Goal: Task Accomplishment & Management: Complete application form

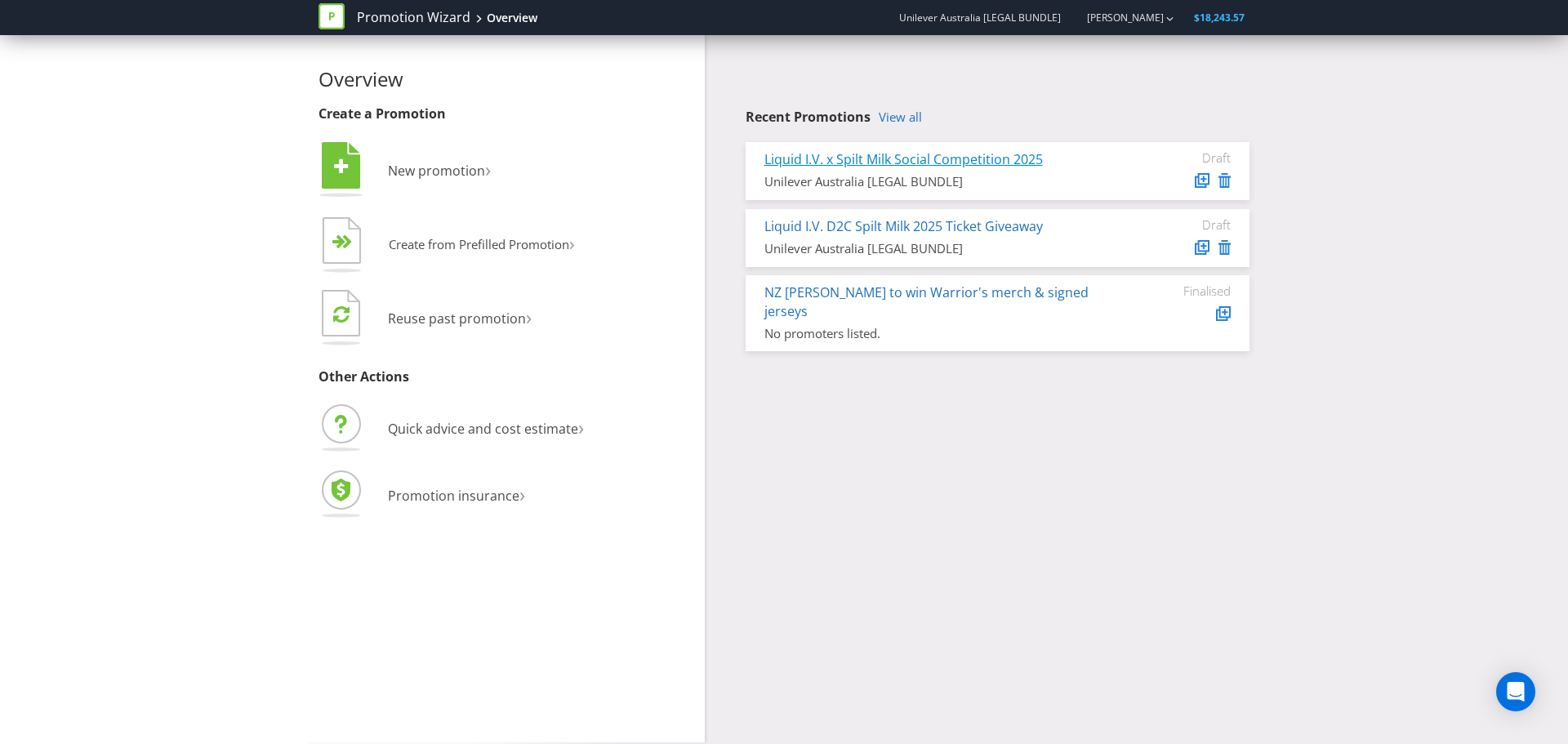
click at [901, 161] on link "Liquid I.V. x Spilt Milk Social Competition 2025" at bounding box center [904, 159] width 279 height 18
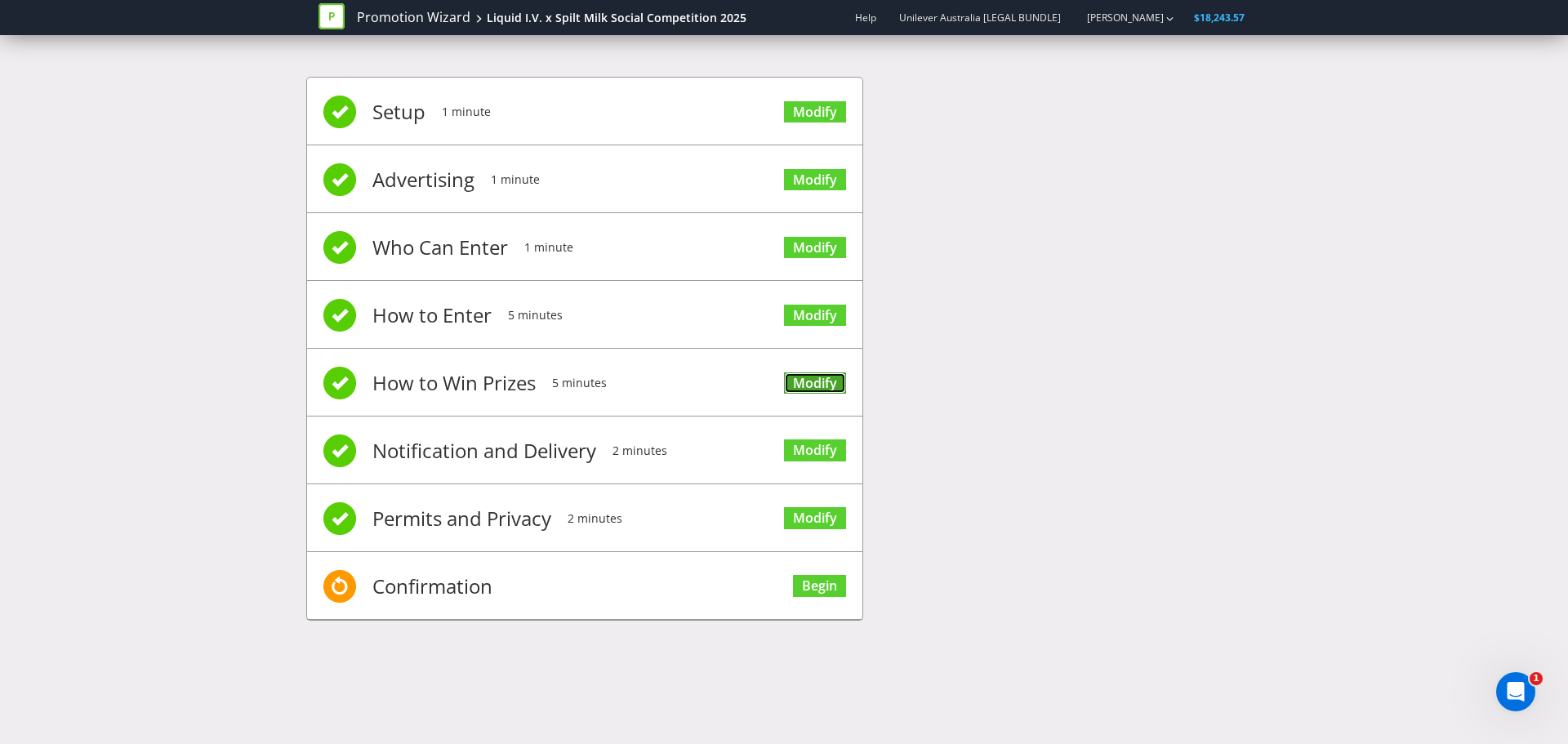
click at [790, 373] on link "Modify" at bounding box center [814, 383] width 62 height 22
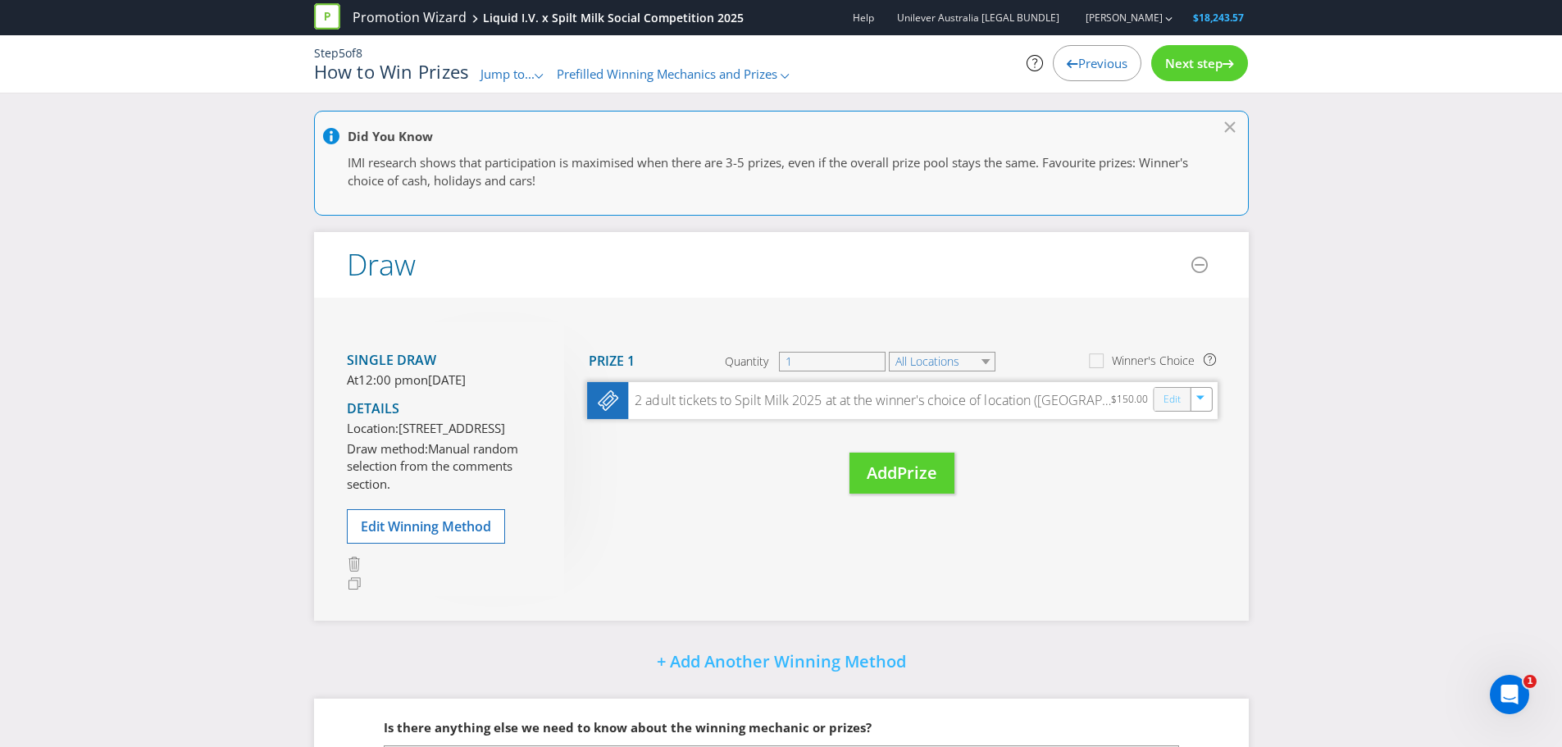
click at [1165, 406] on link "Edit" at bounding box center [1171, 399] width 17 height 19
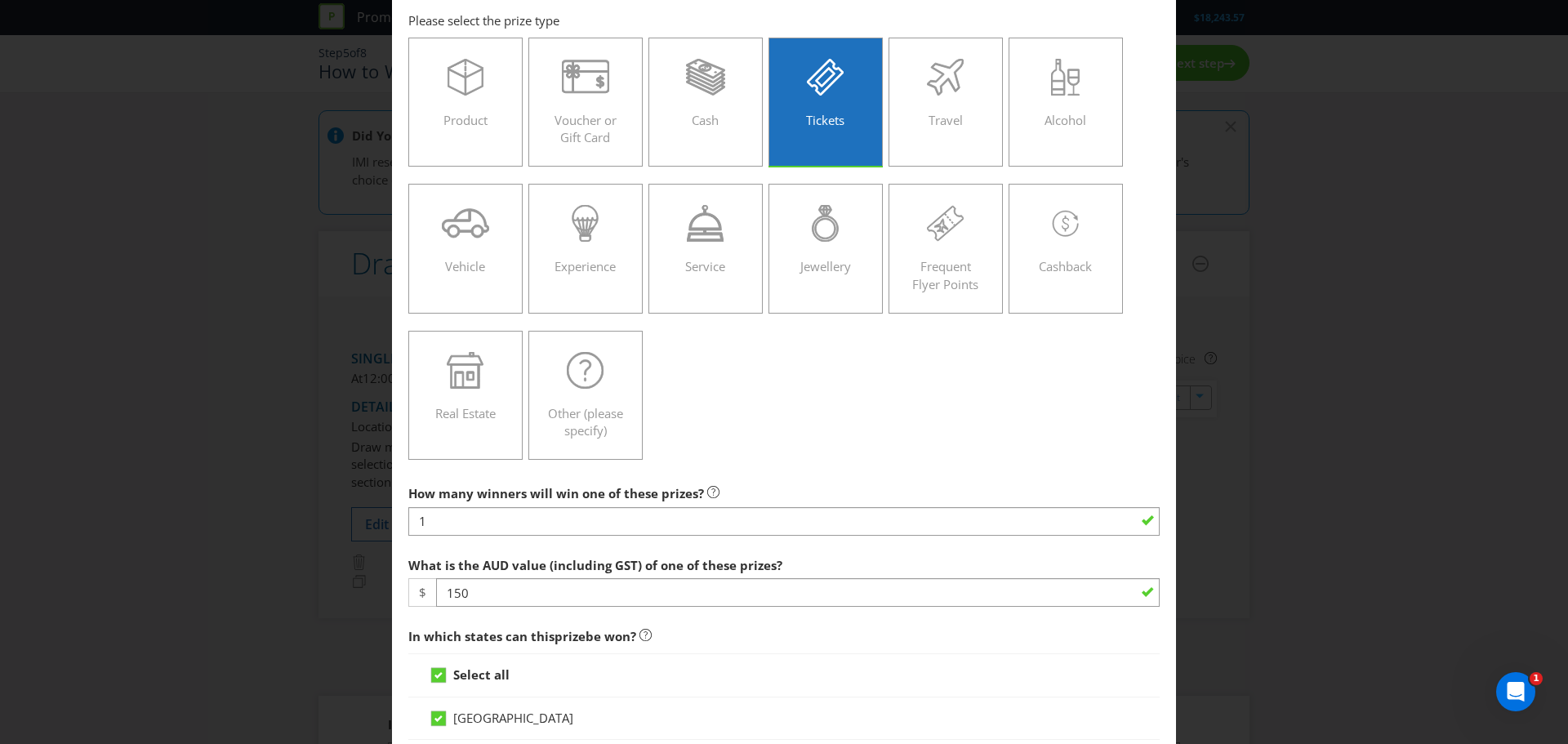
scroll to position [327, 0]
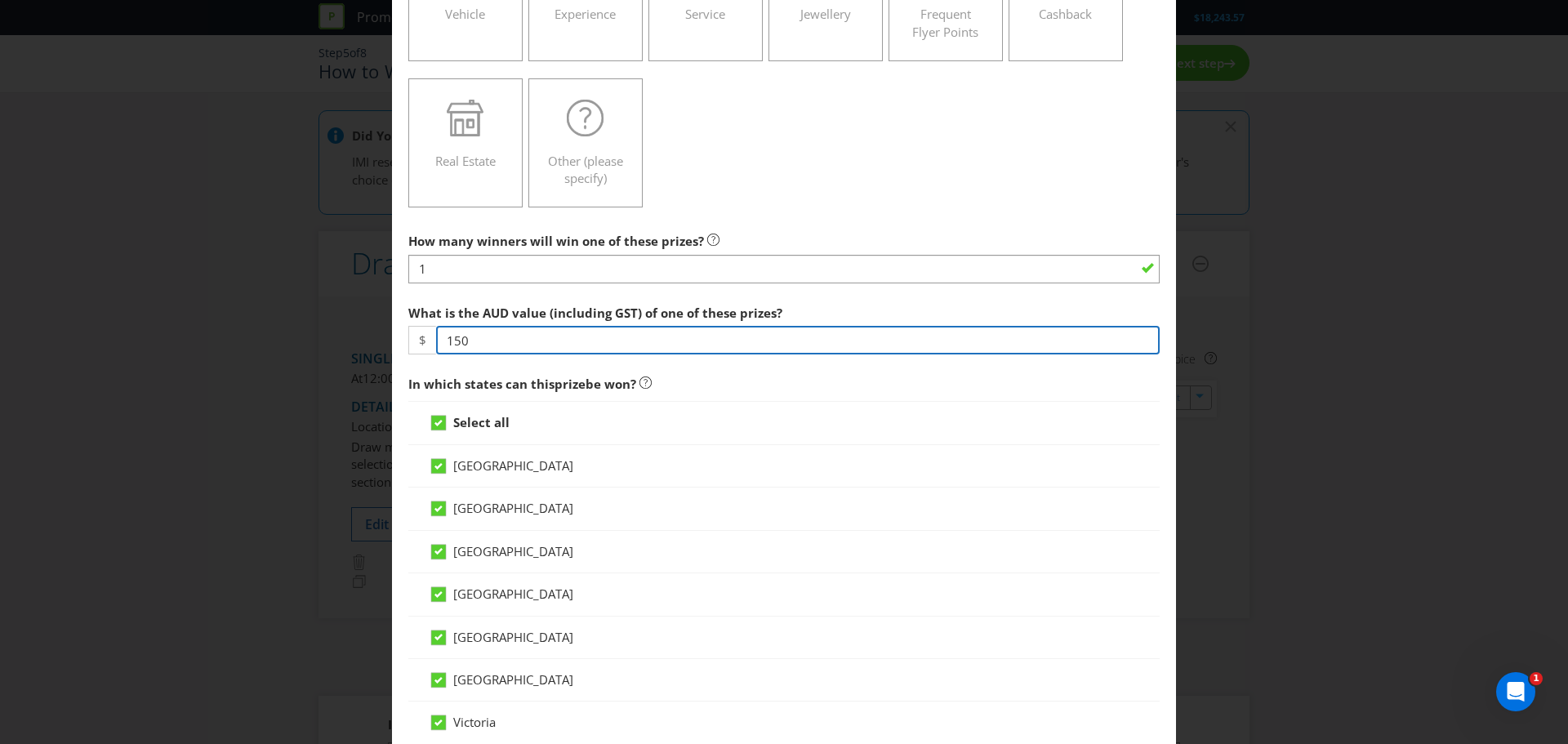
click at [480, 340] on input "150" at bounding box center [797, 340] width 724 height 29
type input "1019.90"
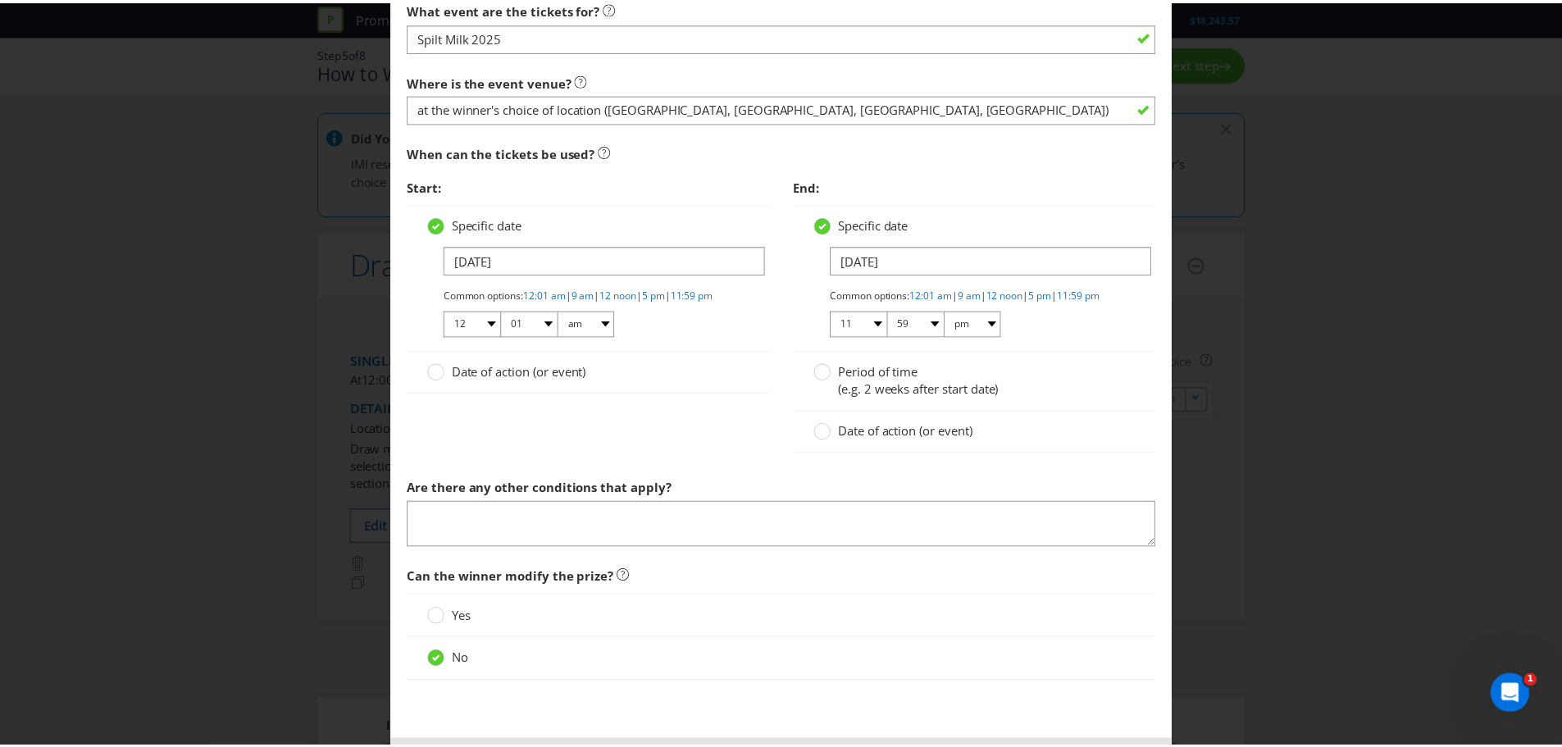
scroll to position [1400, 0]
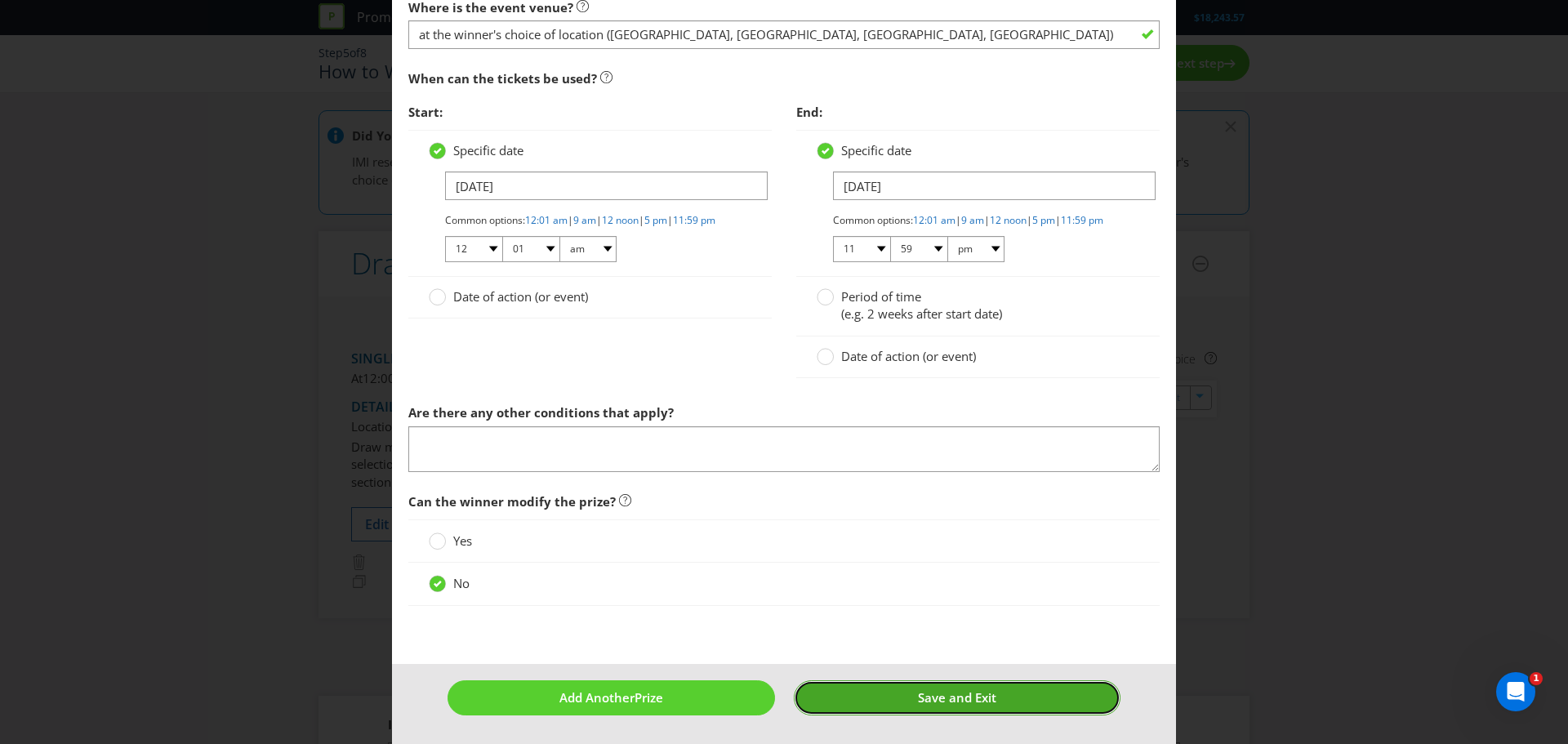
click at [860, 692] on button "Save and Exit" at bounding box center [957, 697] width 328 height 35
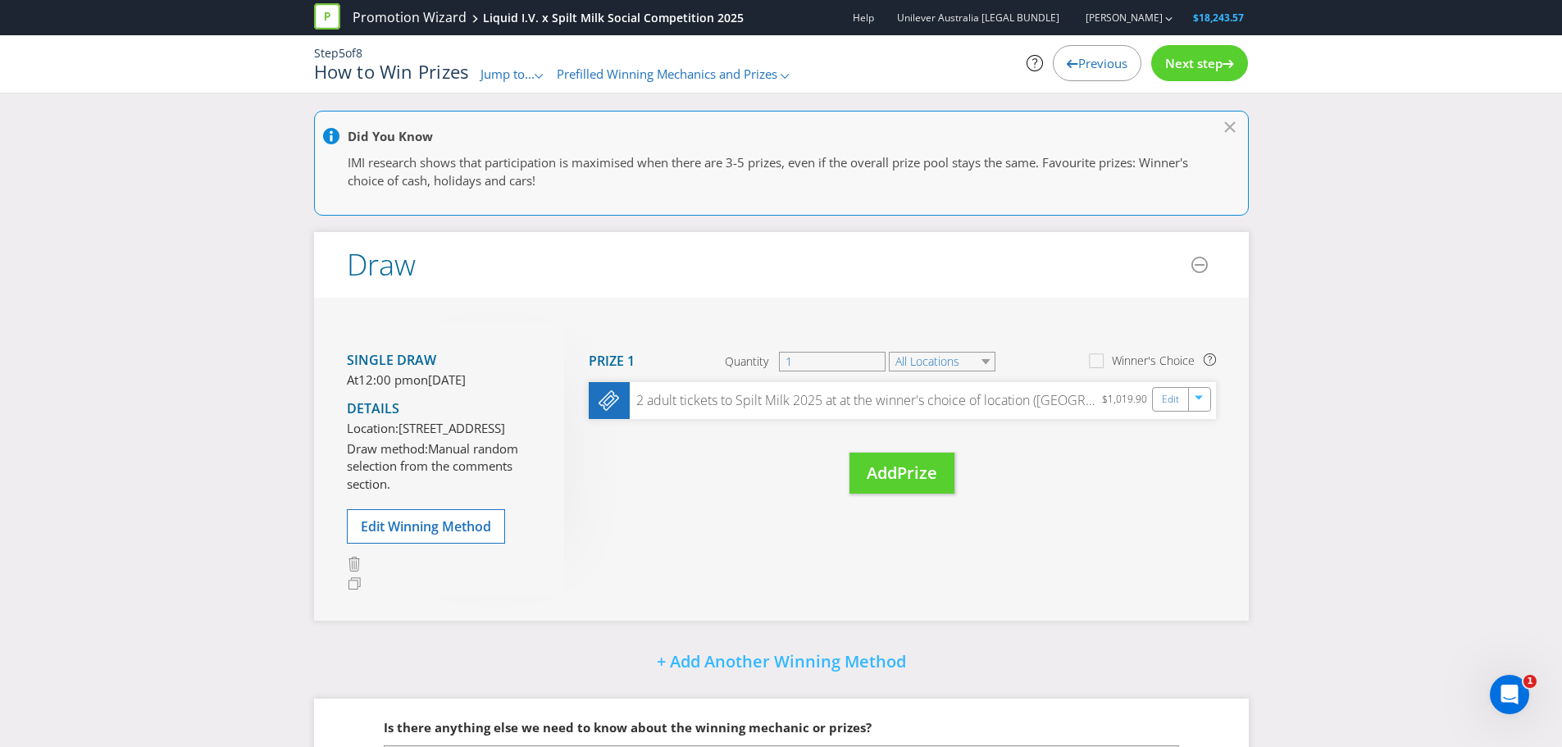
click at [1210, 67] on span "Next step" at bounding box center [1193, 63] width 57 height 16
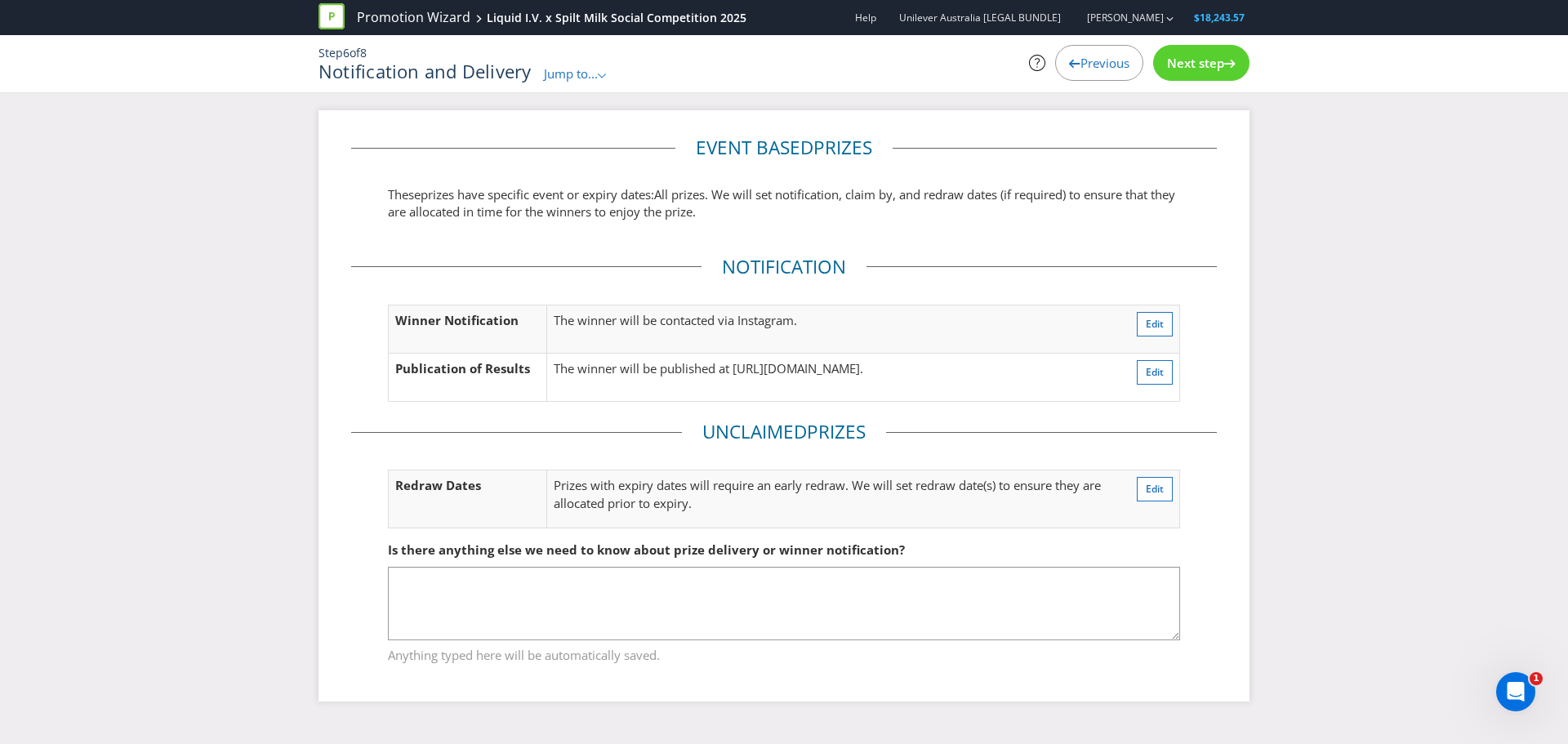
click at [1205, 67] on span "Next step" at bounding box center [1195, 63] width 57 height 16
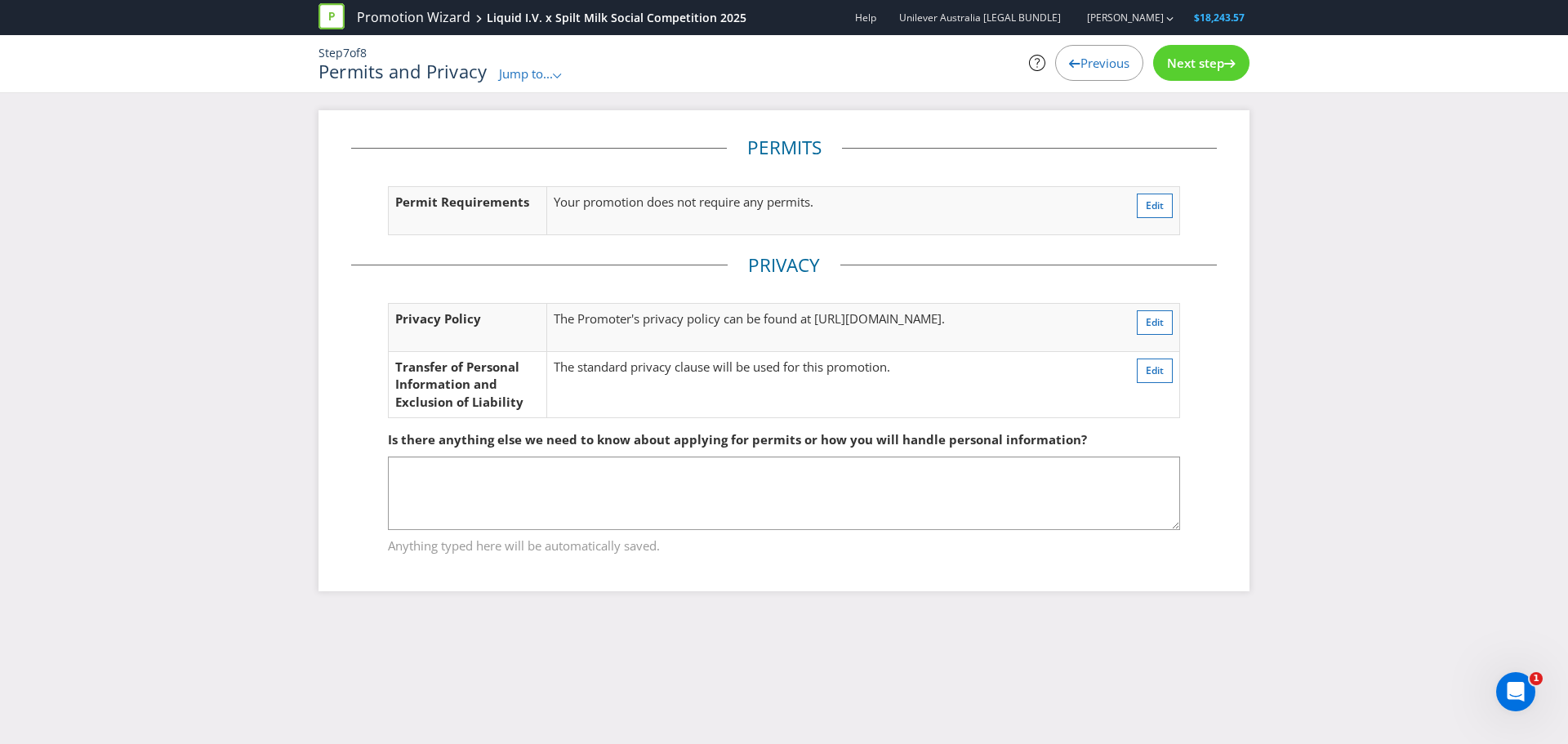
click at [1205, 66] on span "Next step" at bounding box center [1195, 63] width 57 height 16
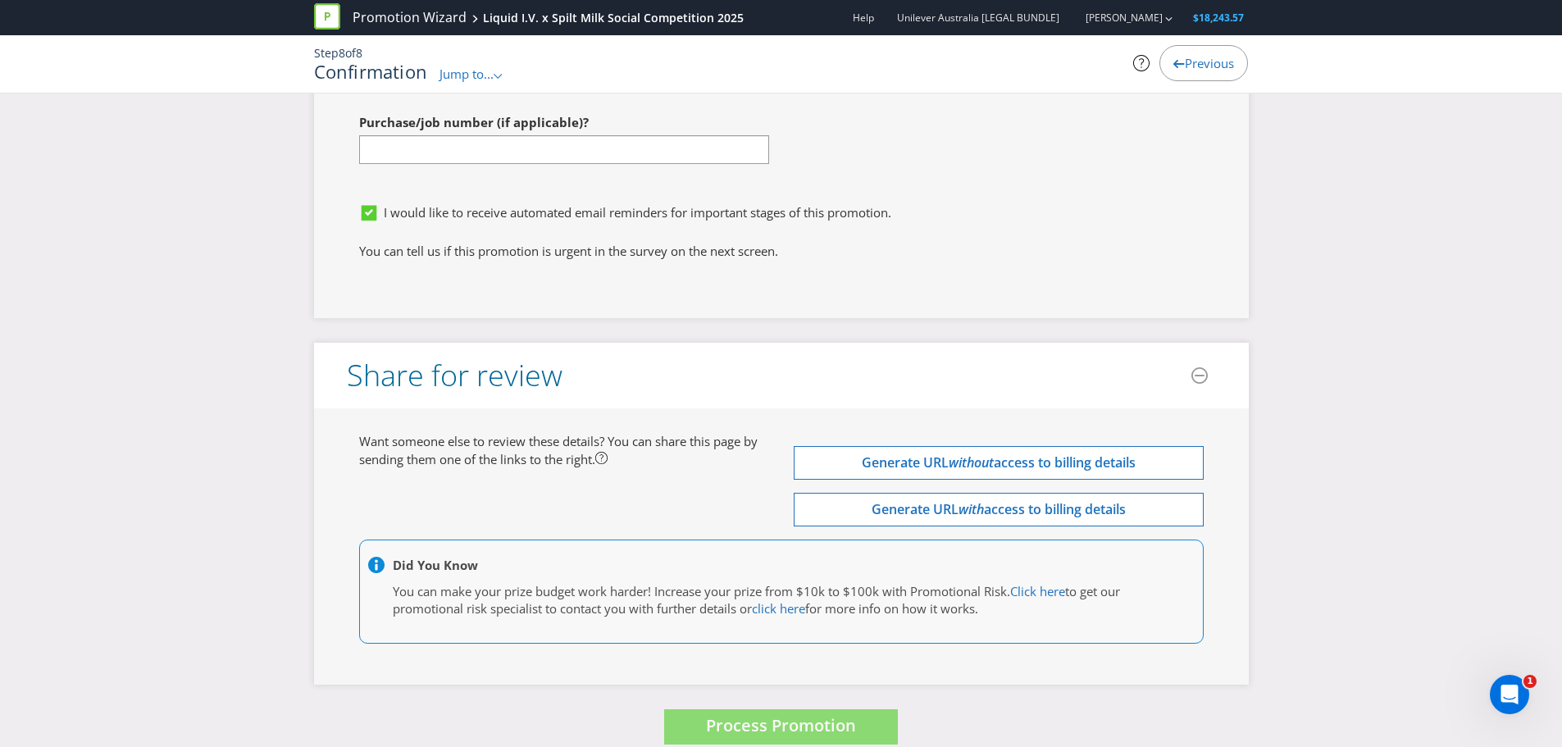
scroll to position [4589, 0]
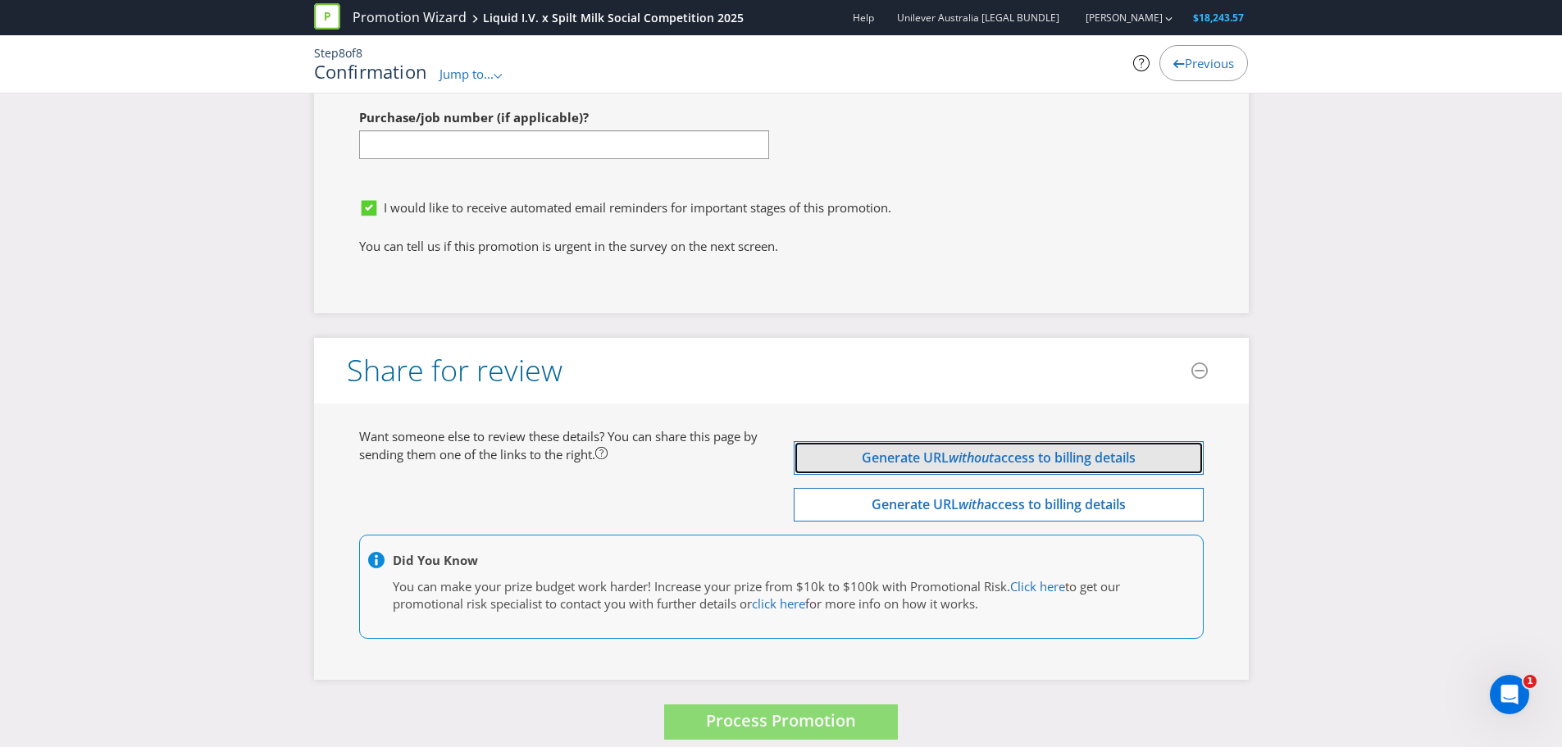
click at [926, 449] on span "Generate URL" at bounding box center [905, 458] width 87 height 18
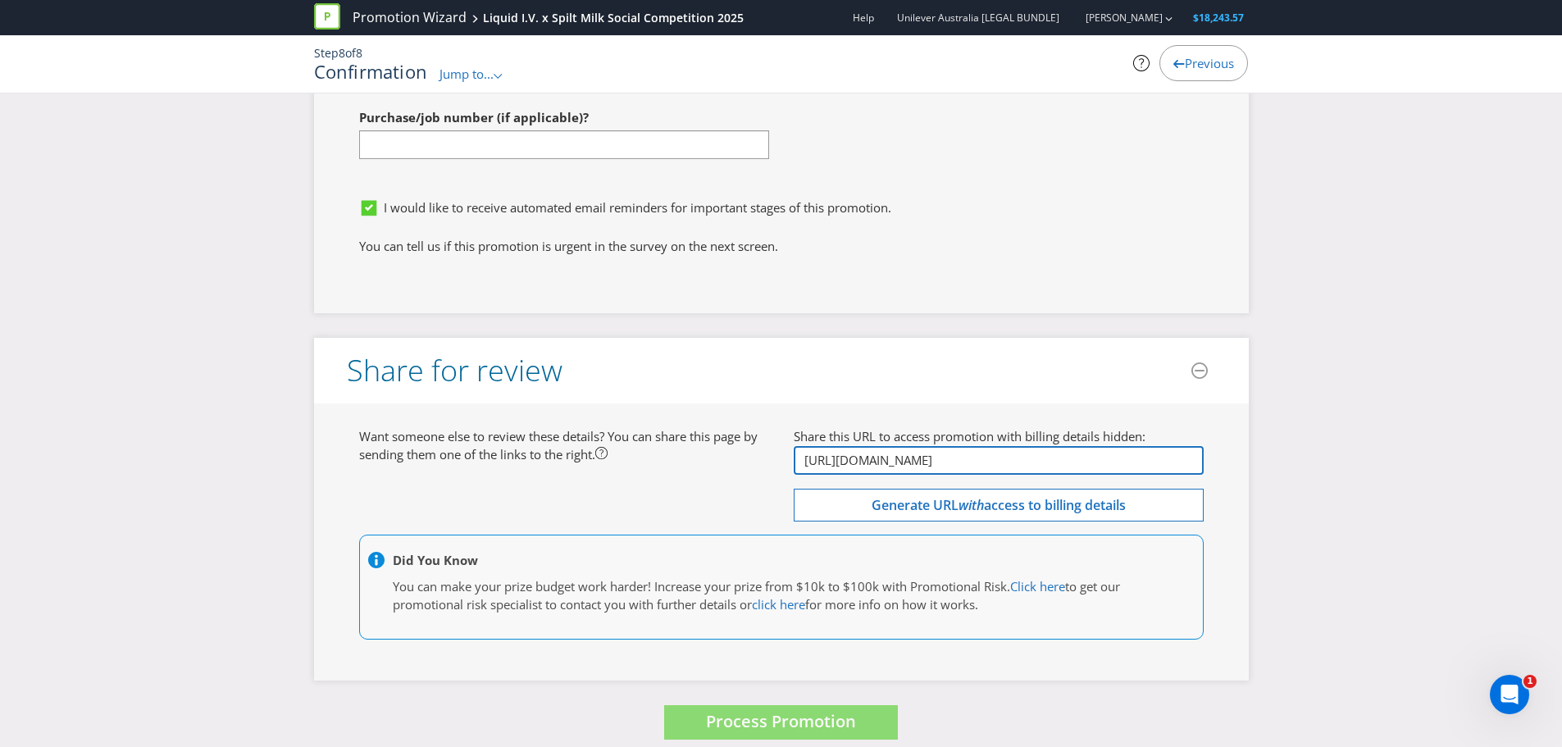
click at [899, 454] on input "[URL][DOMAIN_NAME]" at bounding box center [999, 460] width 410 height 29
click at [893, 446] on input "[URL][DOMAIN_NAME]" at bounding box center [999, 460] width 410 height 29
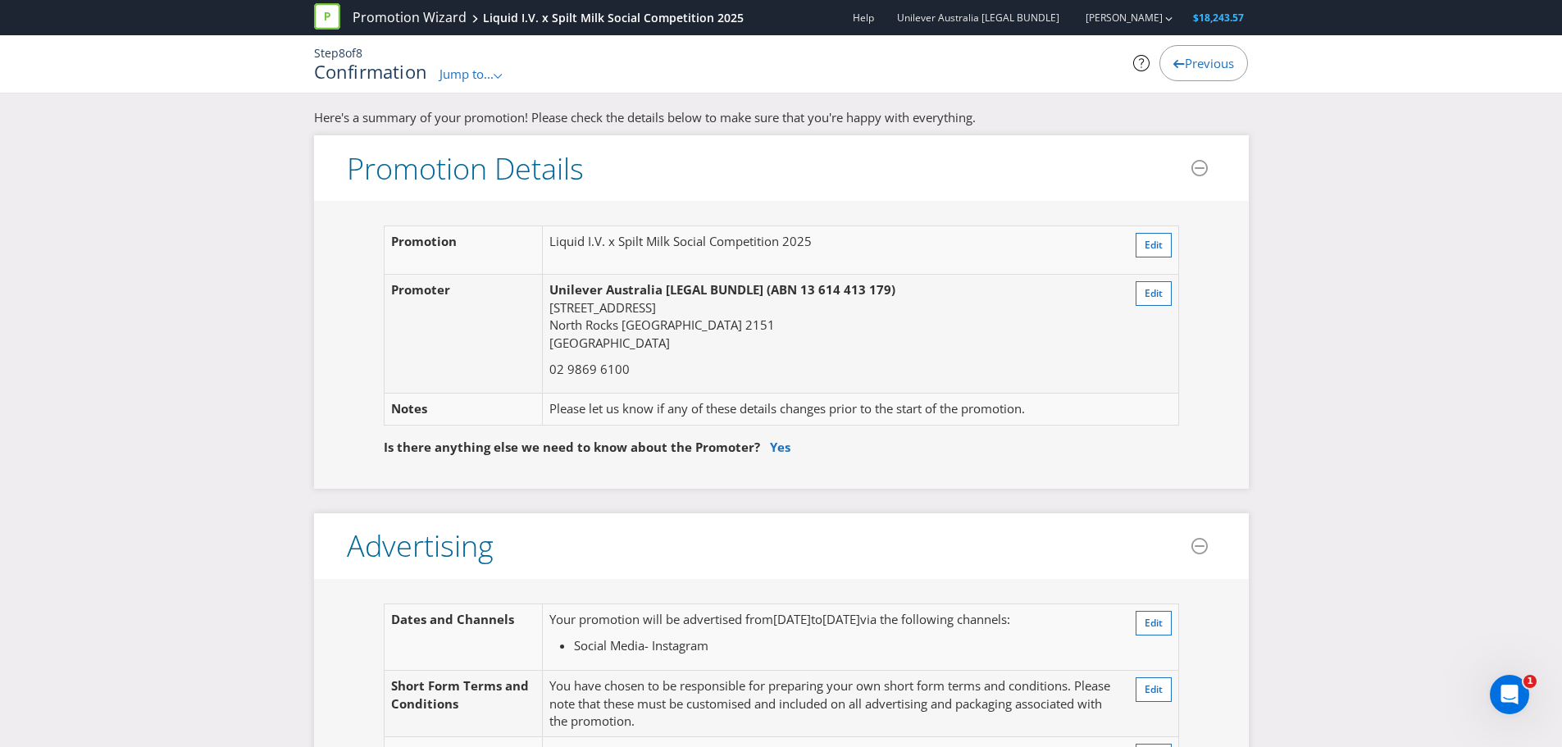
scroll to position [0, 0]
drag, startPoint x: 550, startPoint y: 244, endPoint x: 828, endPoint y: 258, distance: 277.6
click at [828, 258] on td "Liquid I.V. x Spilt Milk Social Competition 2025" at bounding box center [826, 252] width 567 height 48
copy td "Liquid I.V. x Spilt Milk Social Competition 2025"
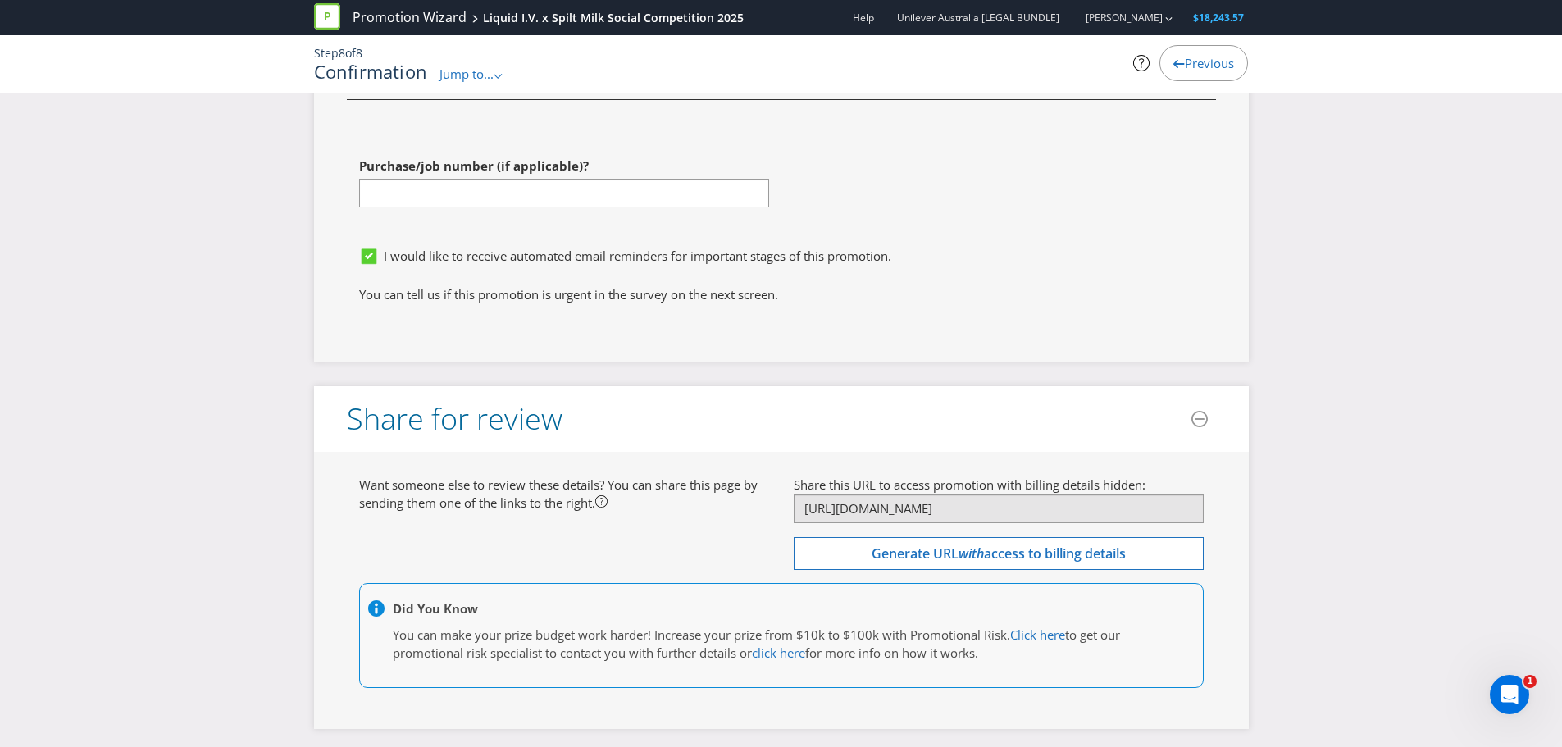
scroll to position [4590, 0]
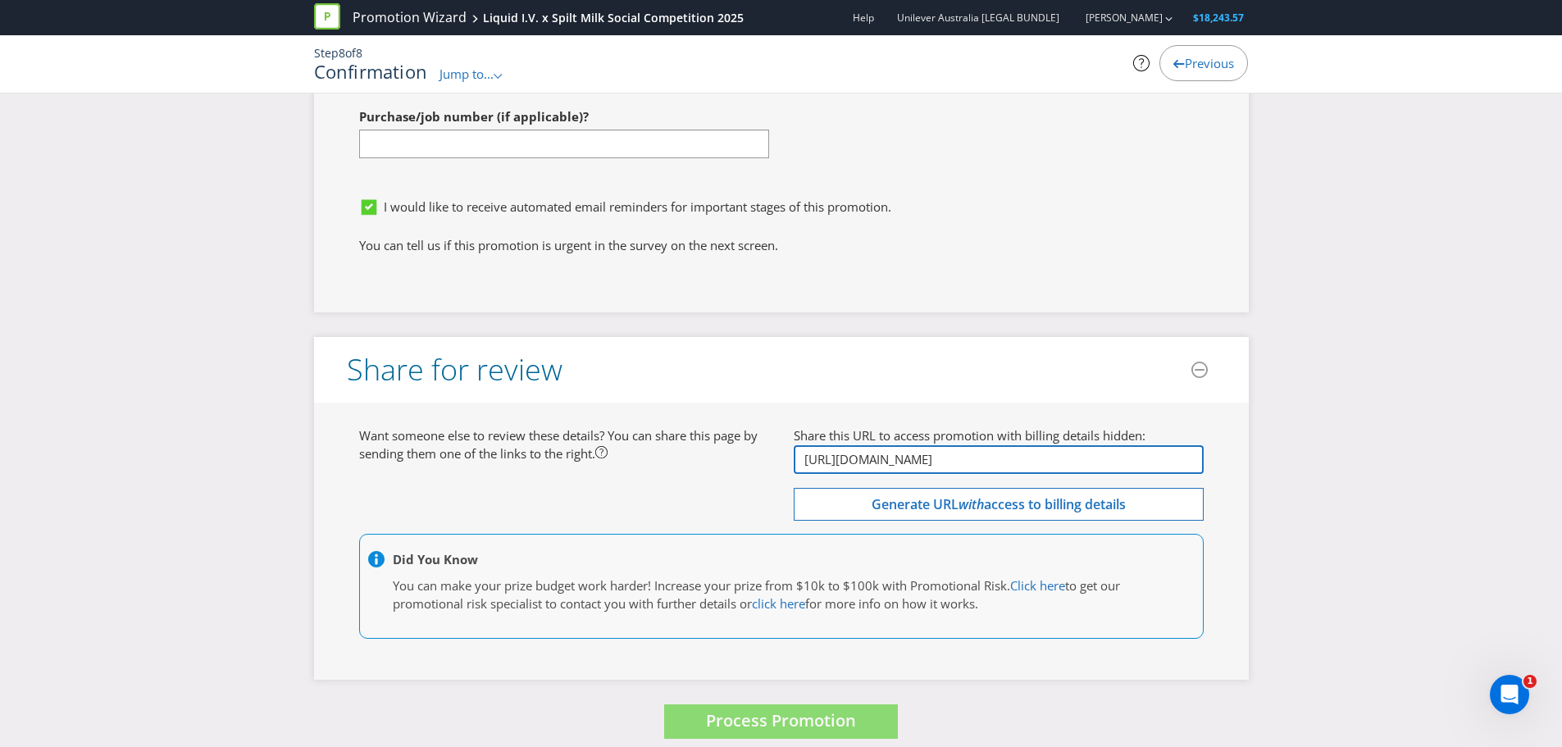
click at [867, 448] on input "[URL][DOMAIN_NAME]" at bounding box center [999, 459] width 410 height 29
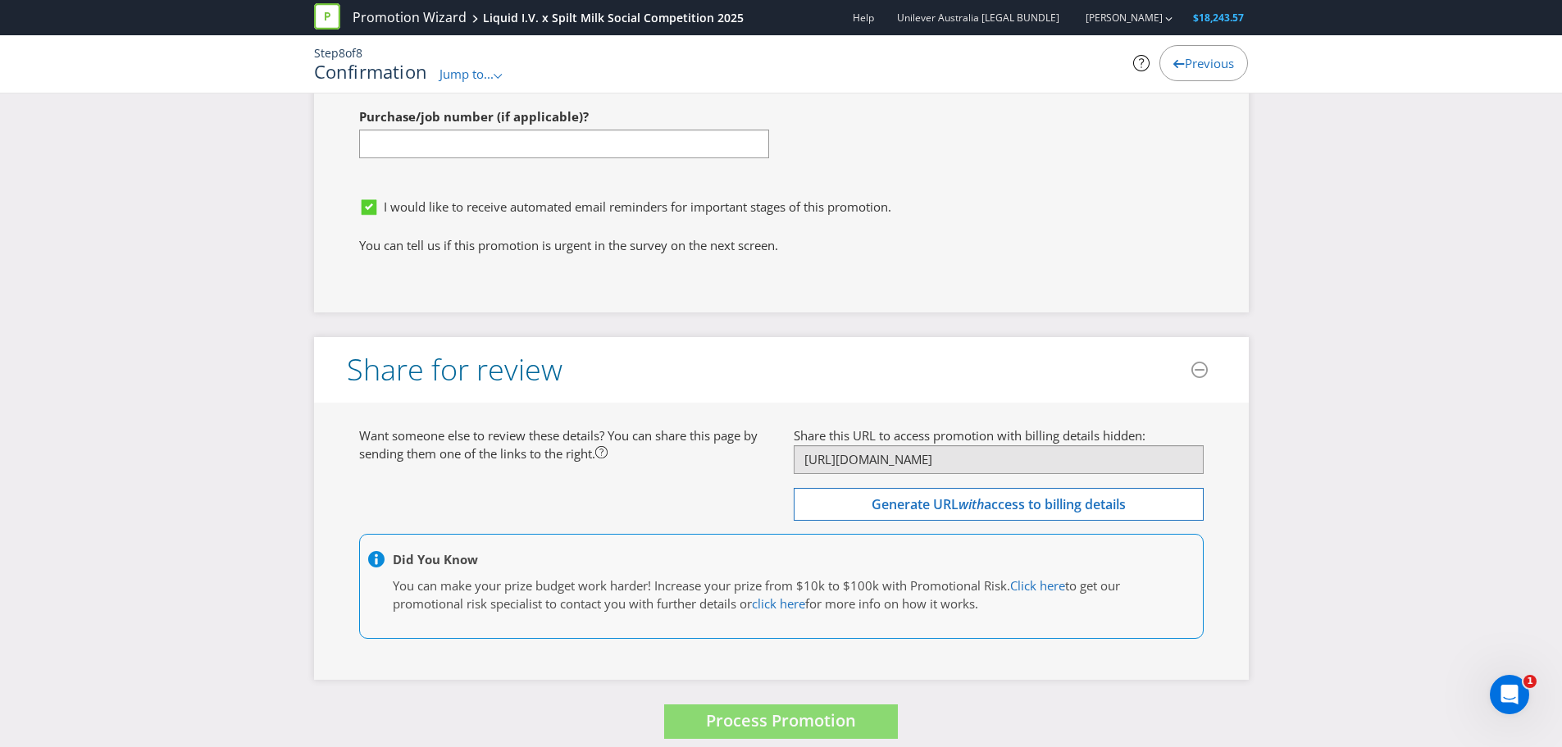
scroll to position [4508, 0]
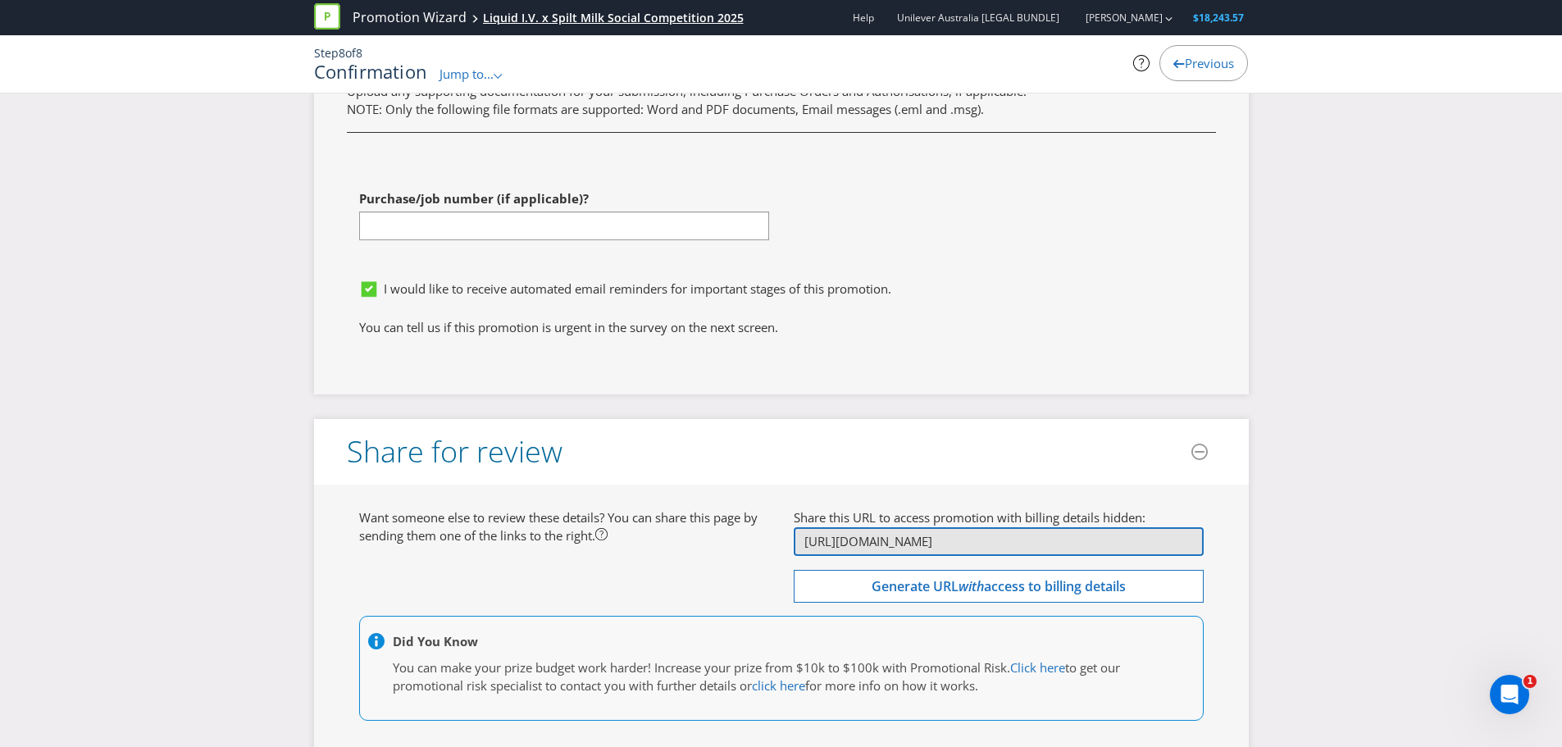
click at [553, 13] on div "Liquid I.V. x Spilt Milk Social Competition 2025" at bounding box center [613, 18] width 261 height 16
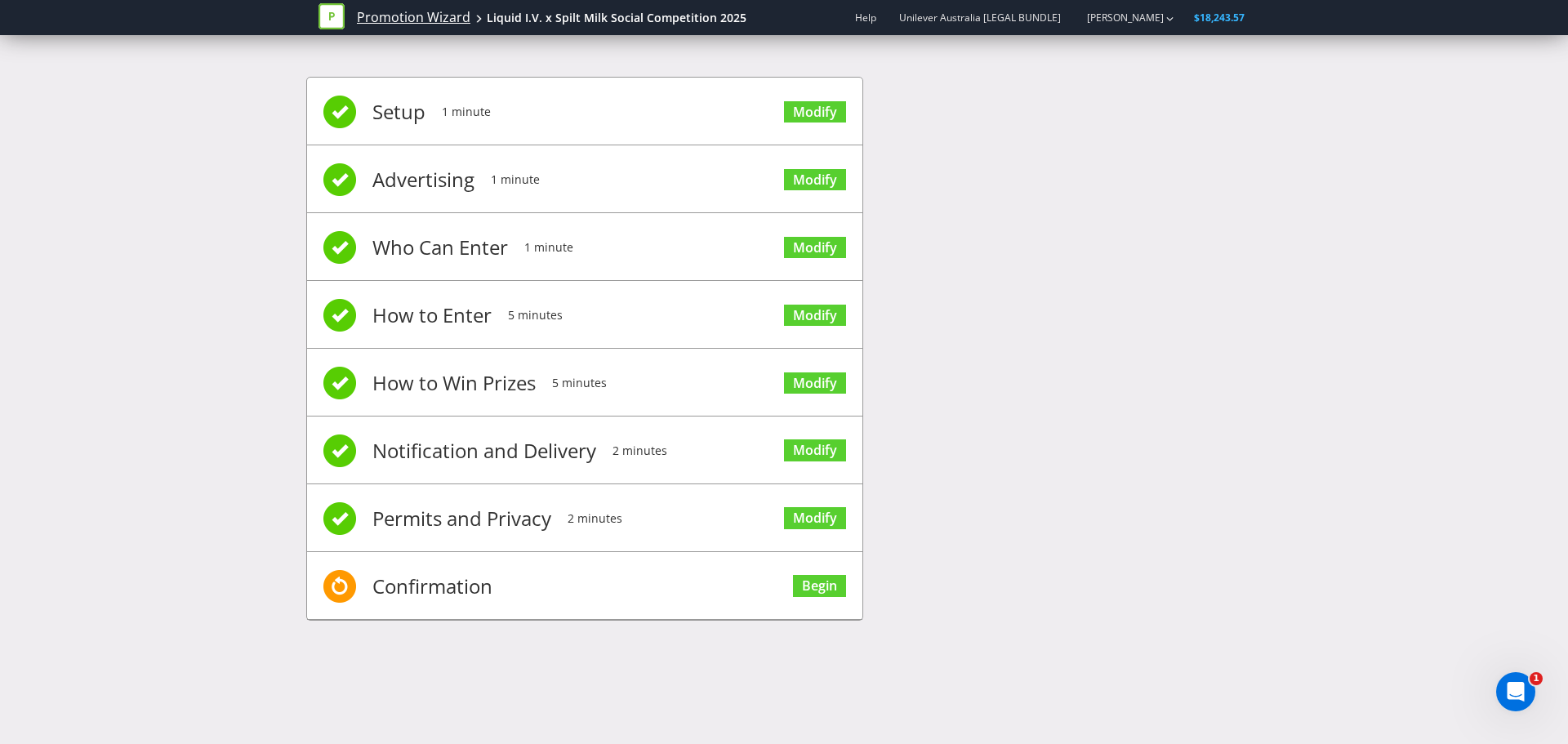
click at [413, 20] on link "Promotion Wizard" at bounding box center [413, 17] width 113 height 19
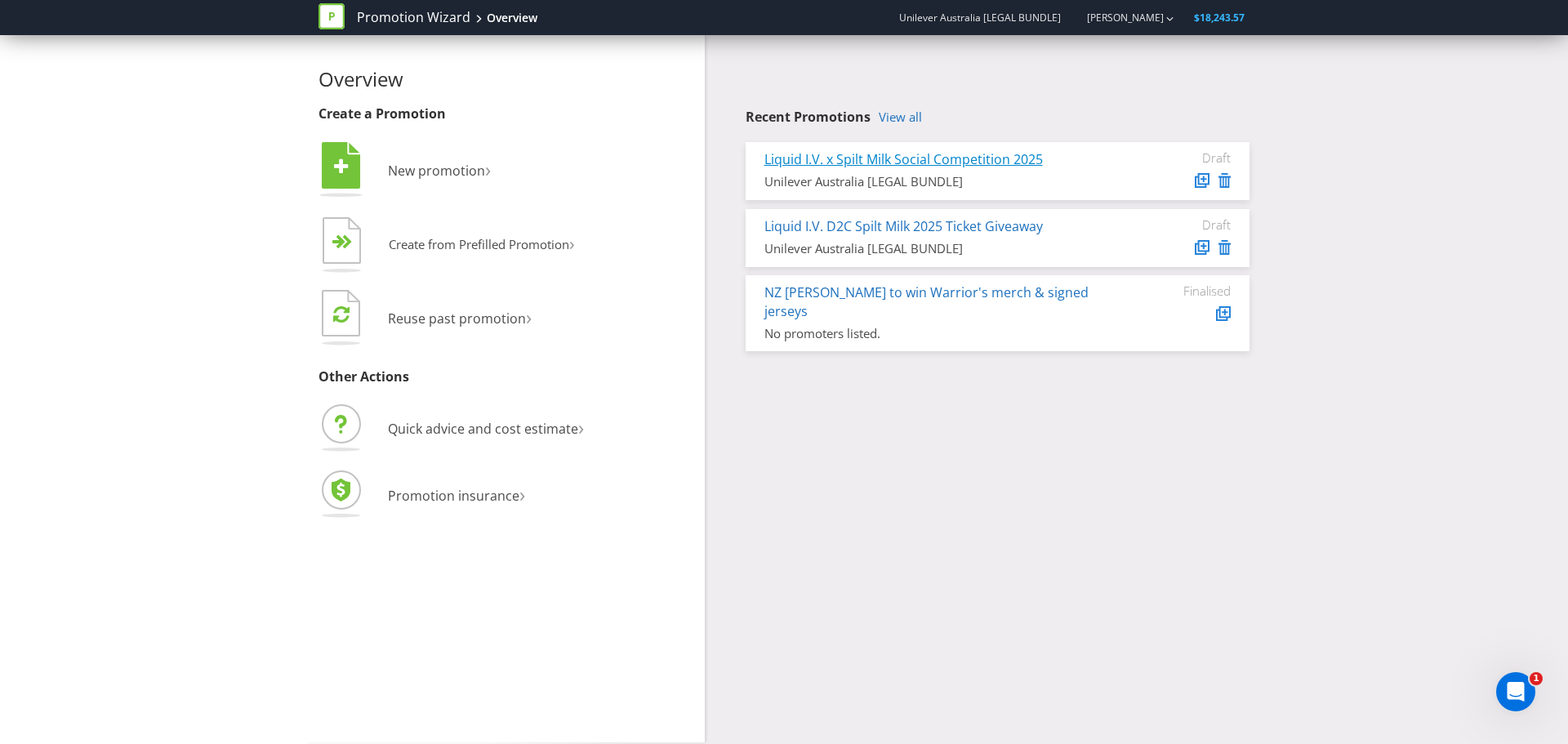
click at [872, 161] on link "Liquid I.V. x Spilt Milk Social Competition 2025" at bounding box center [904, 159] width 279 height 18
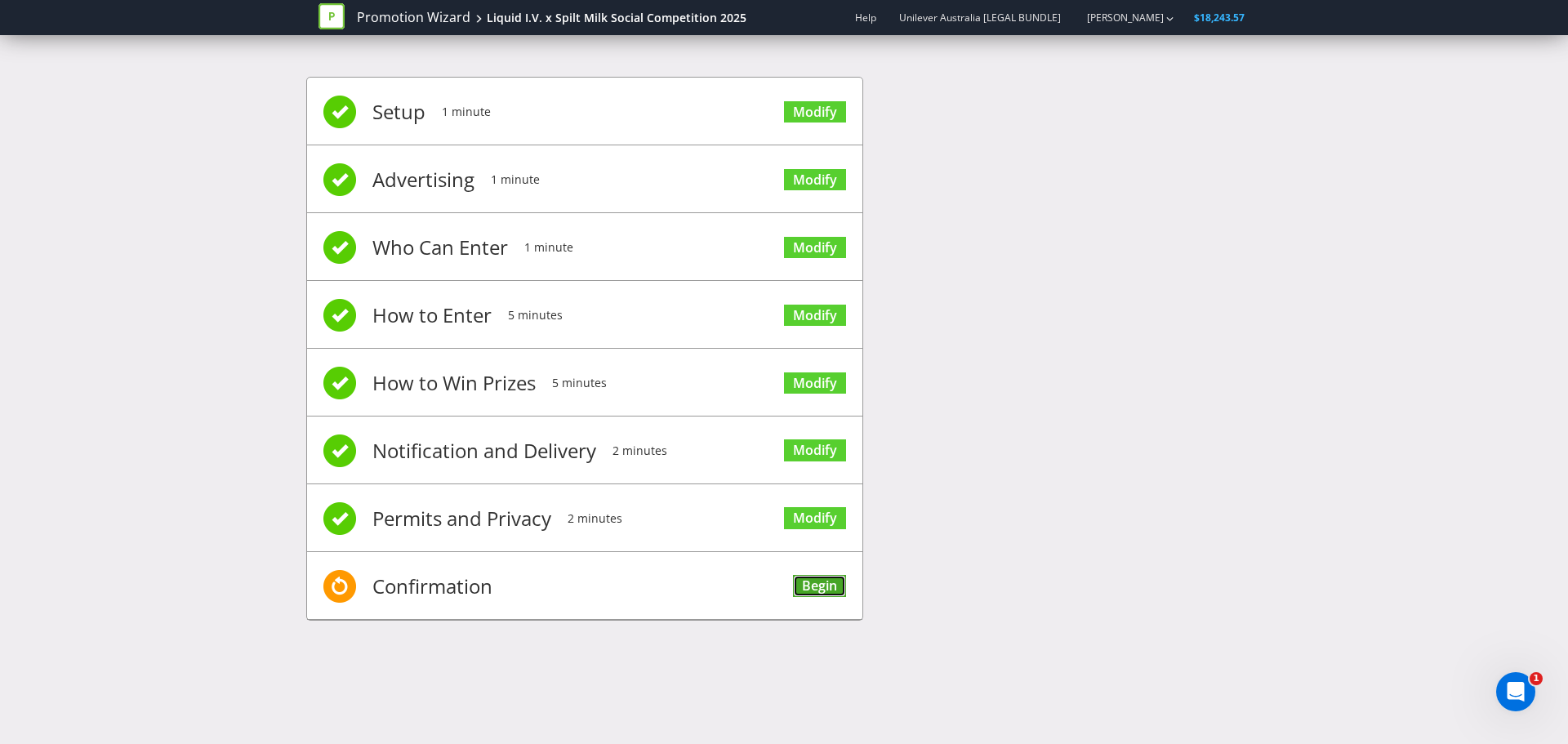
click at [802, 587] on link "Begin" at bounding box center [818, 586] width 53 height 22
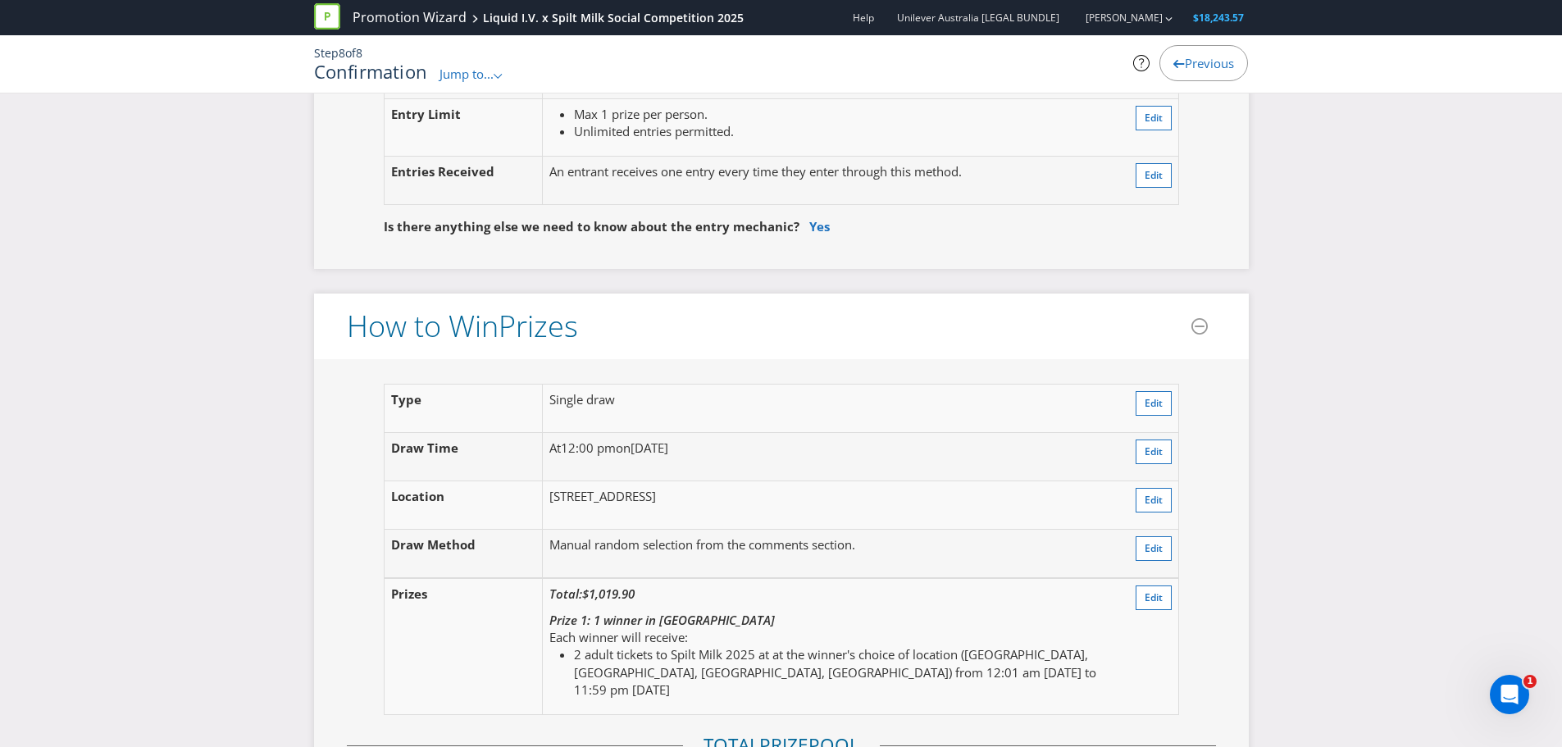
scroll to position [1476, 0]
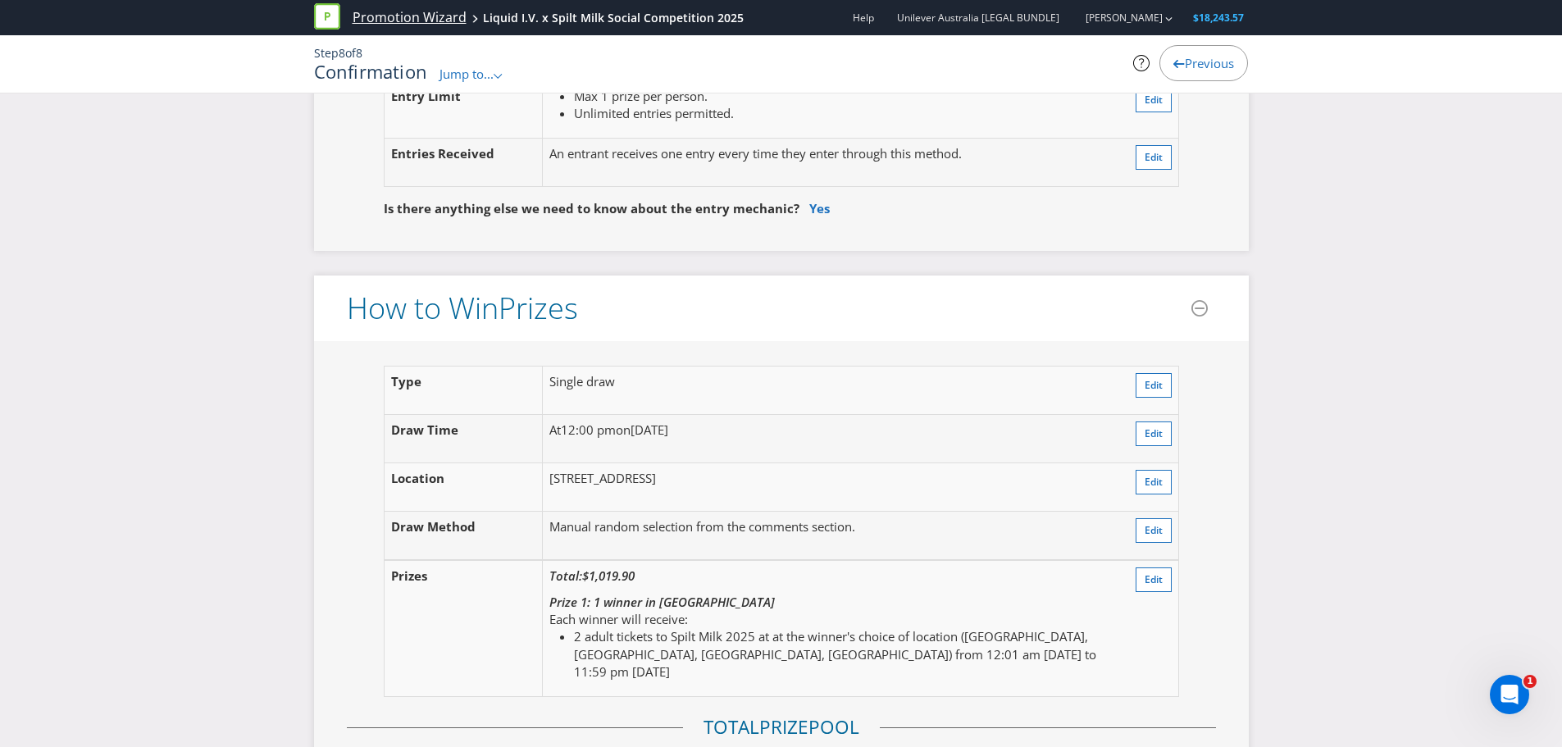
click at [412, 14] on link "Promotion Wizard" at bounding box center [410, 17] width 114 height 19
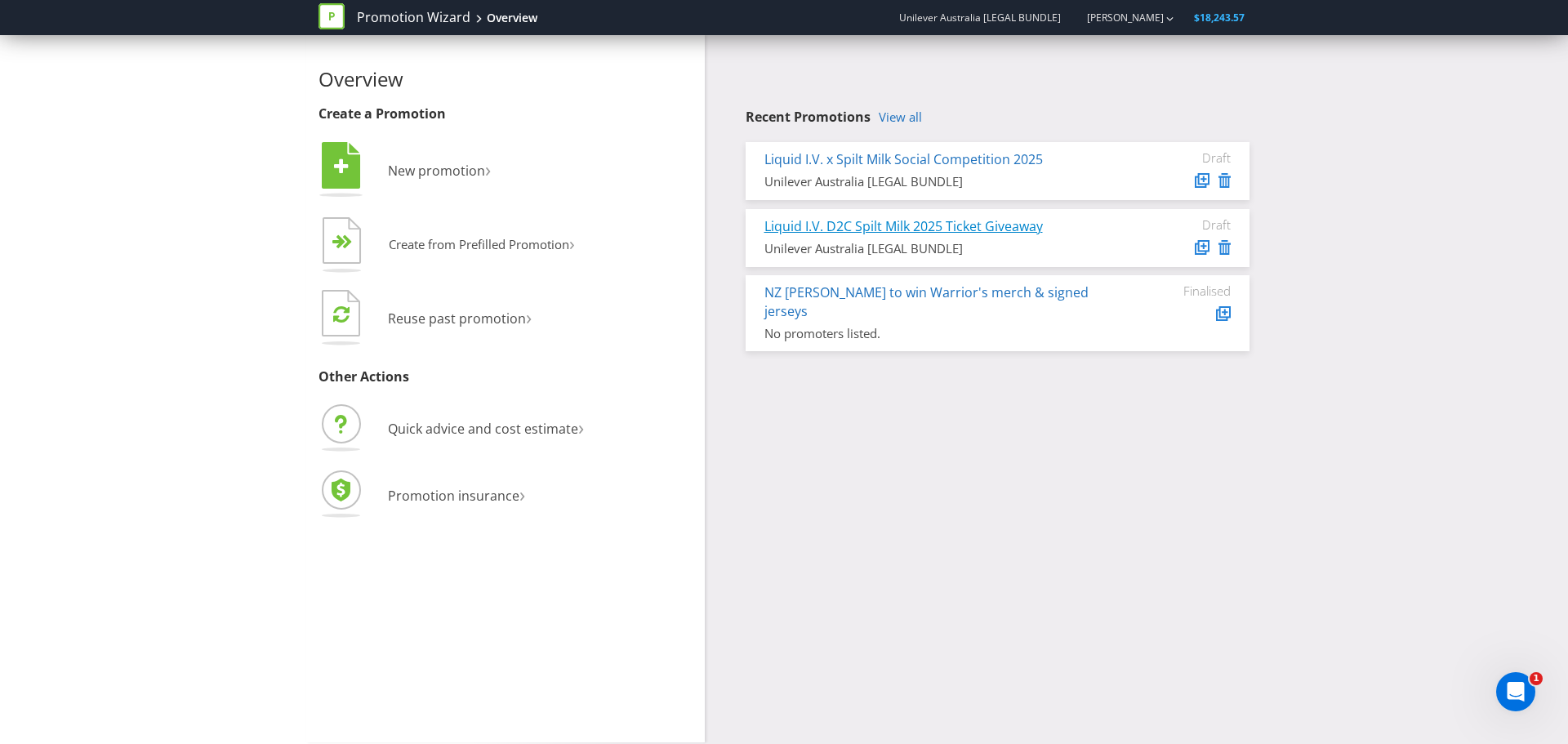
click at [869, 226] on link "Liquid I.V. D2C Spilt Milk 2025 Ticket Giveaway" at bounding box center [904, 226] width 279 height 18
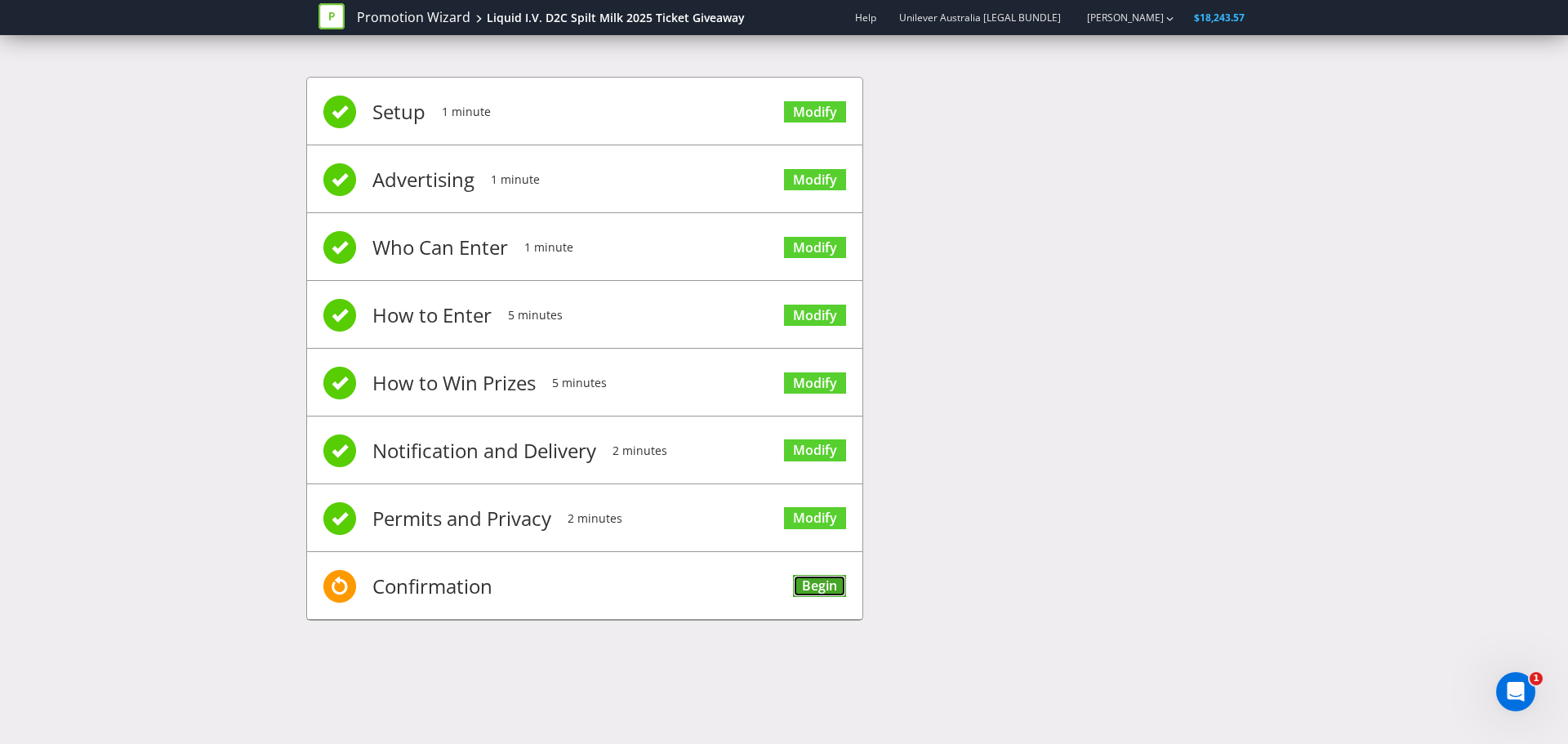
click at [815, 585] on link "Begin" at bounding box center [818, 586] width 53 height 22
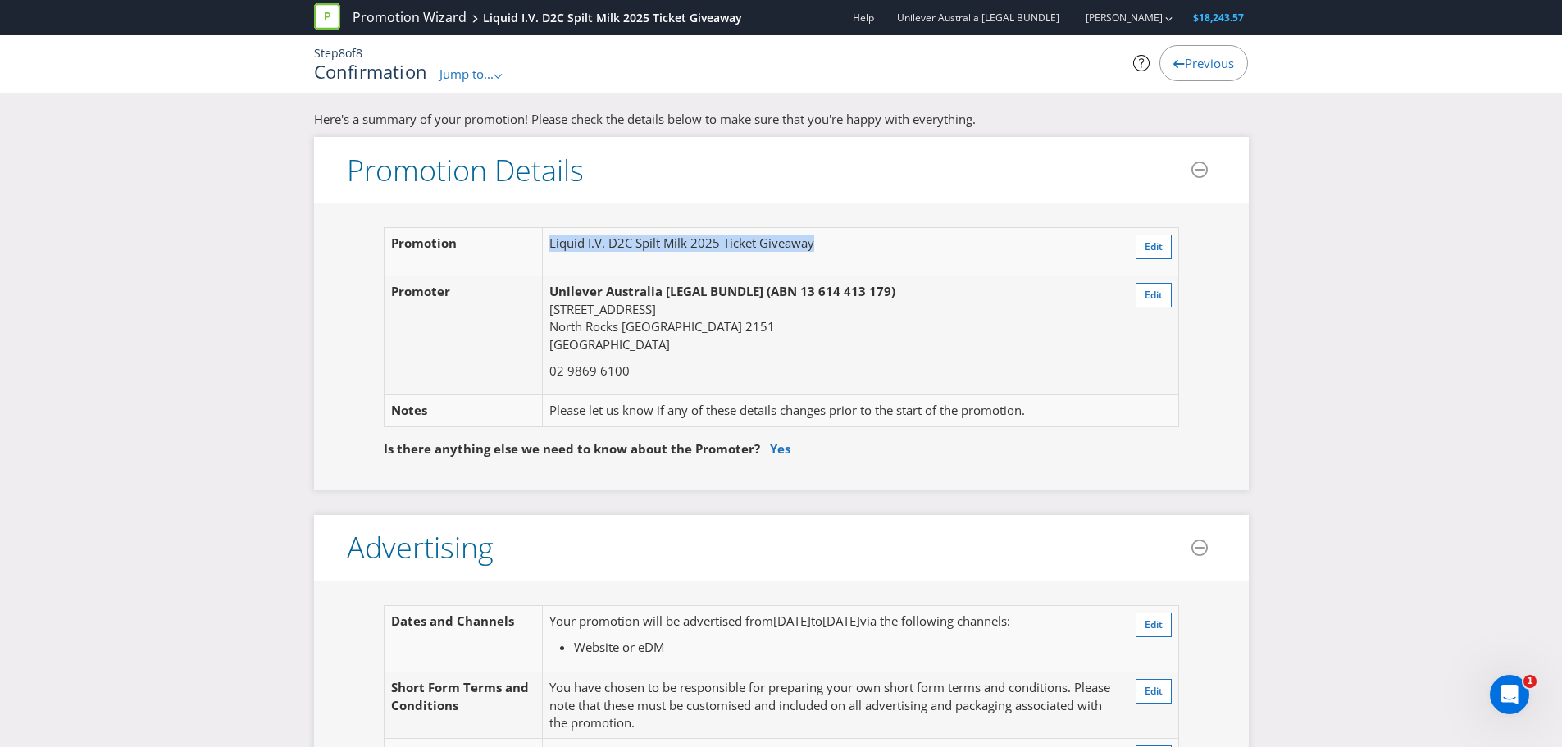
drag, startPoint x: 816, startPoint y: 247, endPoint x: 547, endPoint y: 259, distance: 269.3
click at [547, 259] on td "Liquid I.V. D2C Spilt Milk 2025 Ticket Giveaway" at bounding box center [826, 252] width 567 height 48
copy td "Liquid I.V. D2C Spilt Milk 2025 Ticket Giveaway"
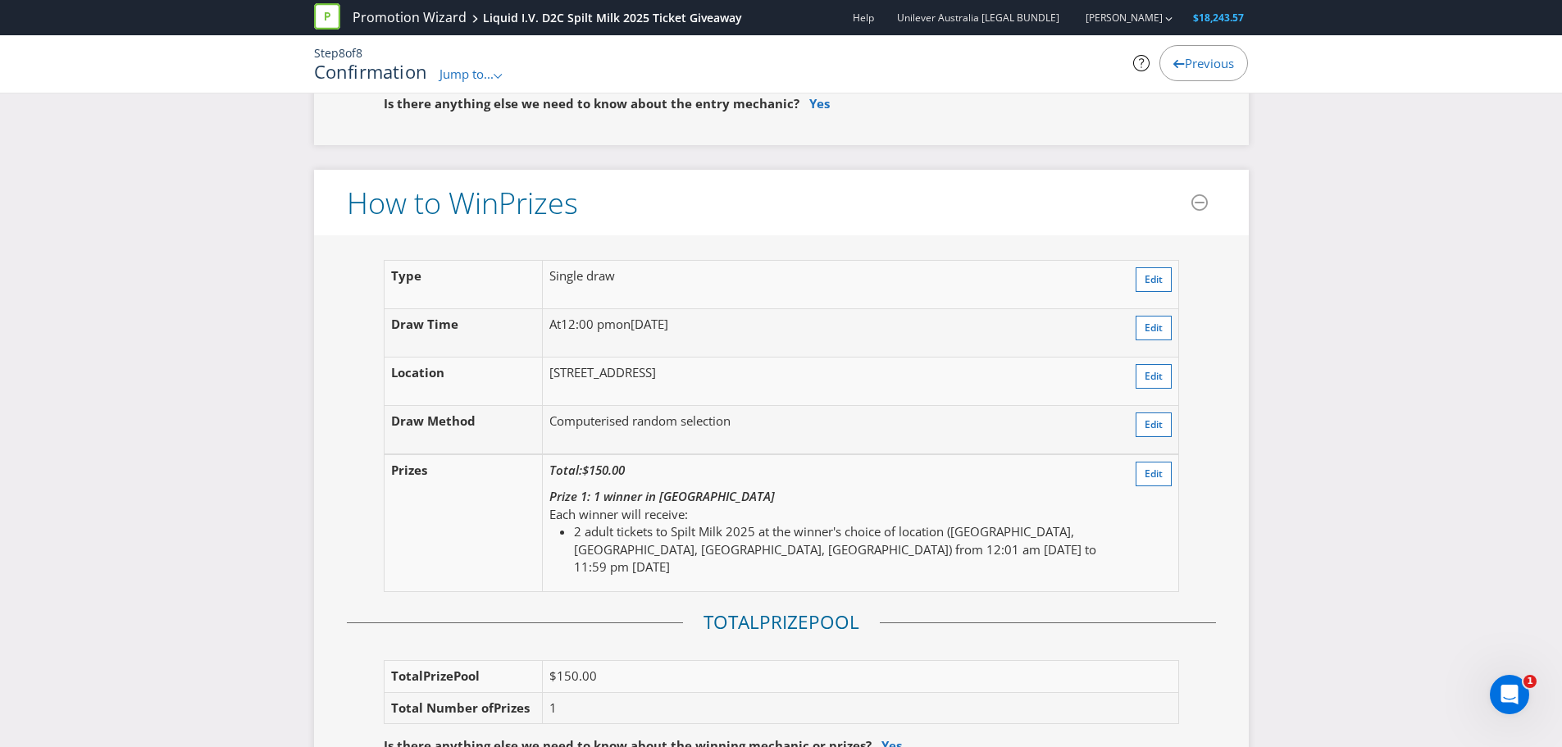
scroll to position [1722, 0]
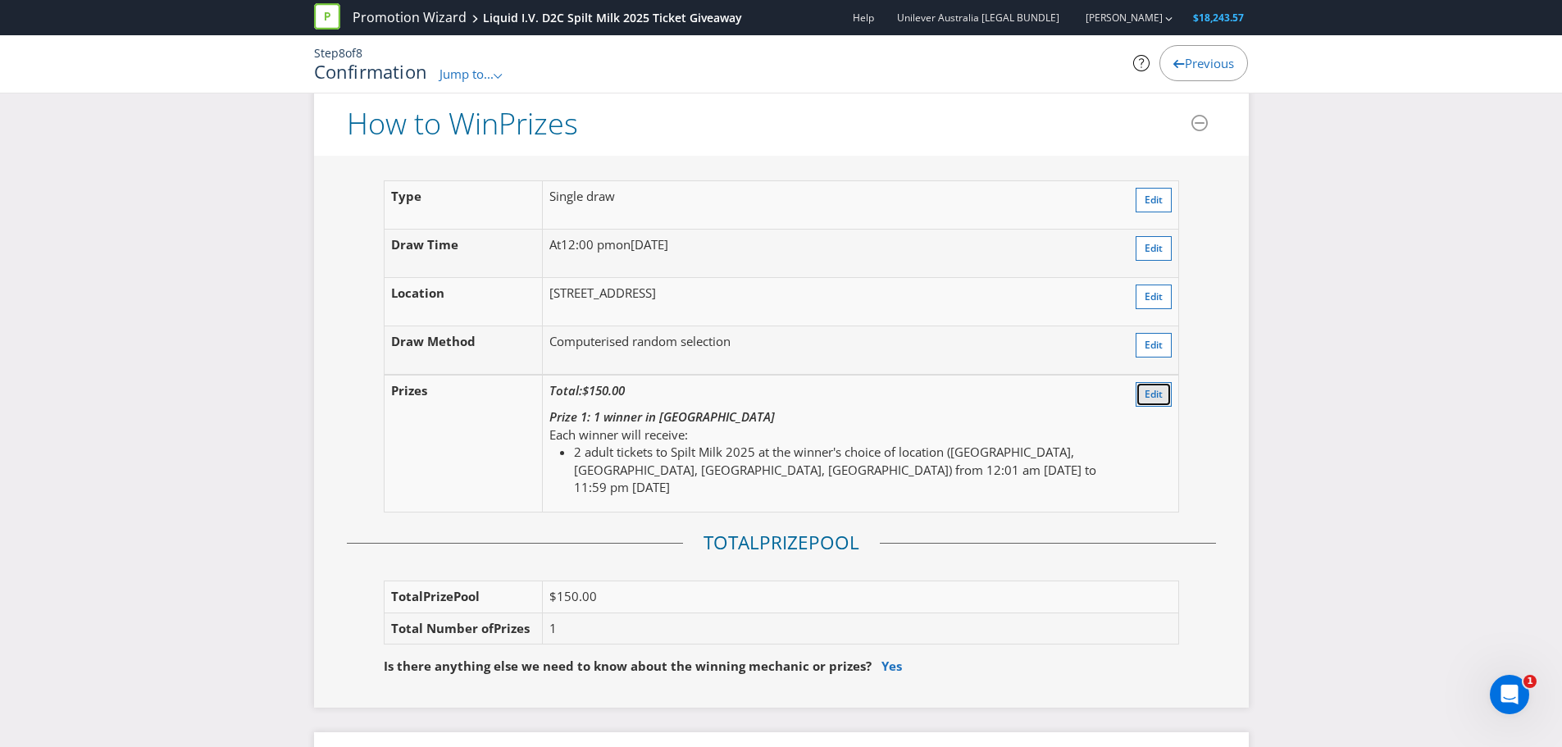
click at [1145, 398] on span "Edit" at bounding box center [1154, 394] width 18 height 14
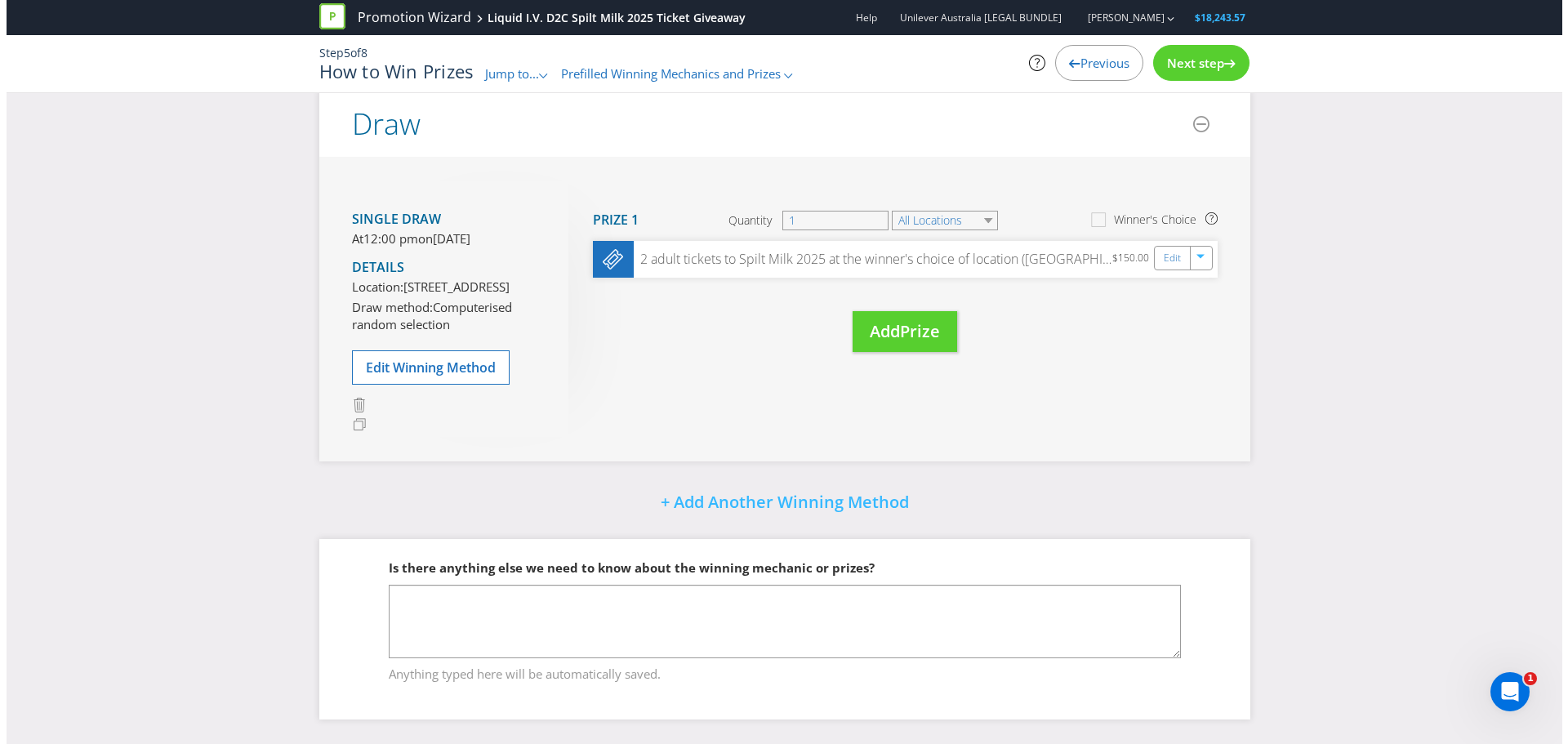
scroll to position [175, 0]
click at [1168, 248] on link "Edit" at bounding box center [1166, 257] width 17 height 19
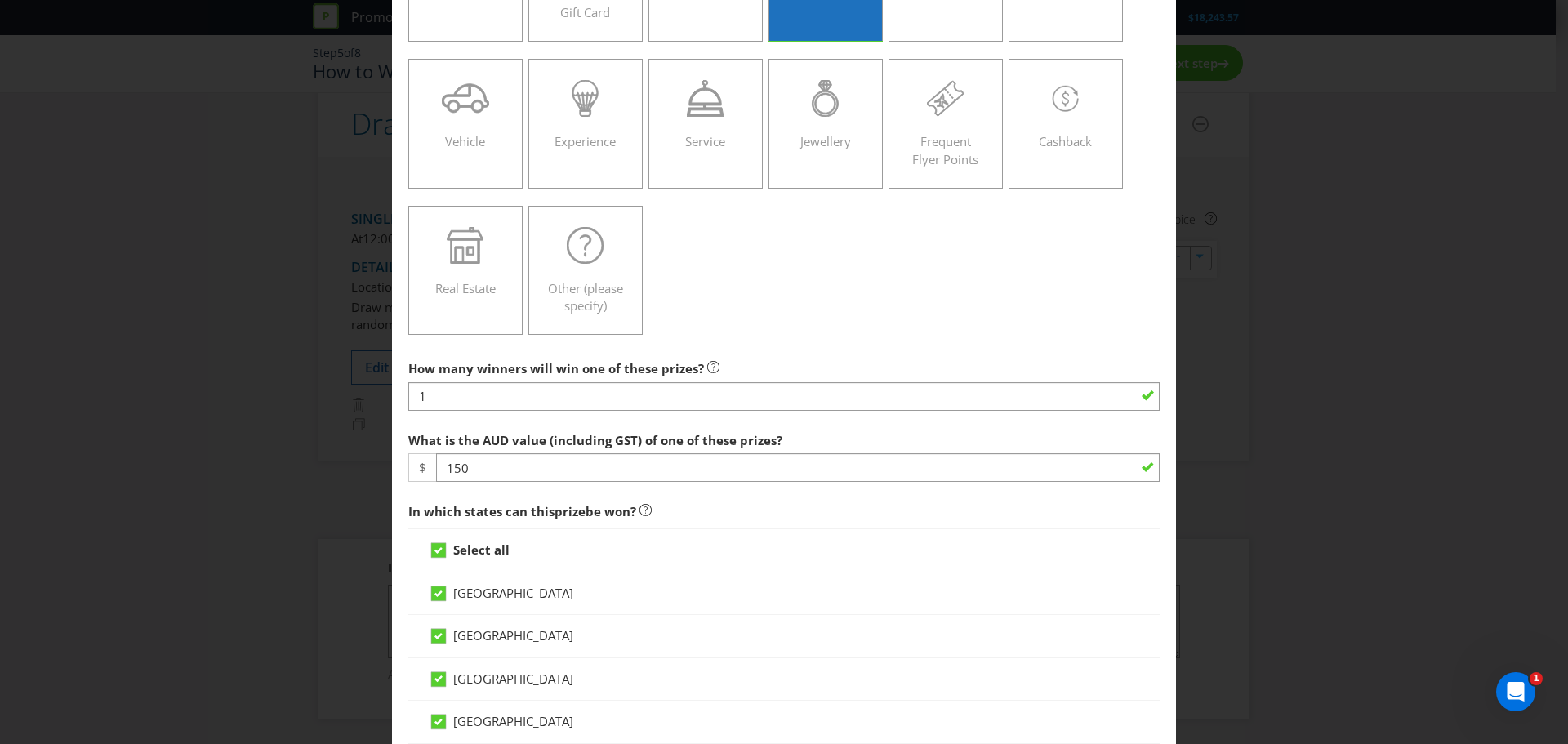
scroll to position [245, 0]
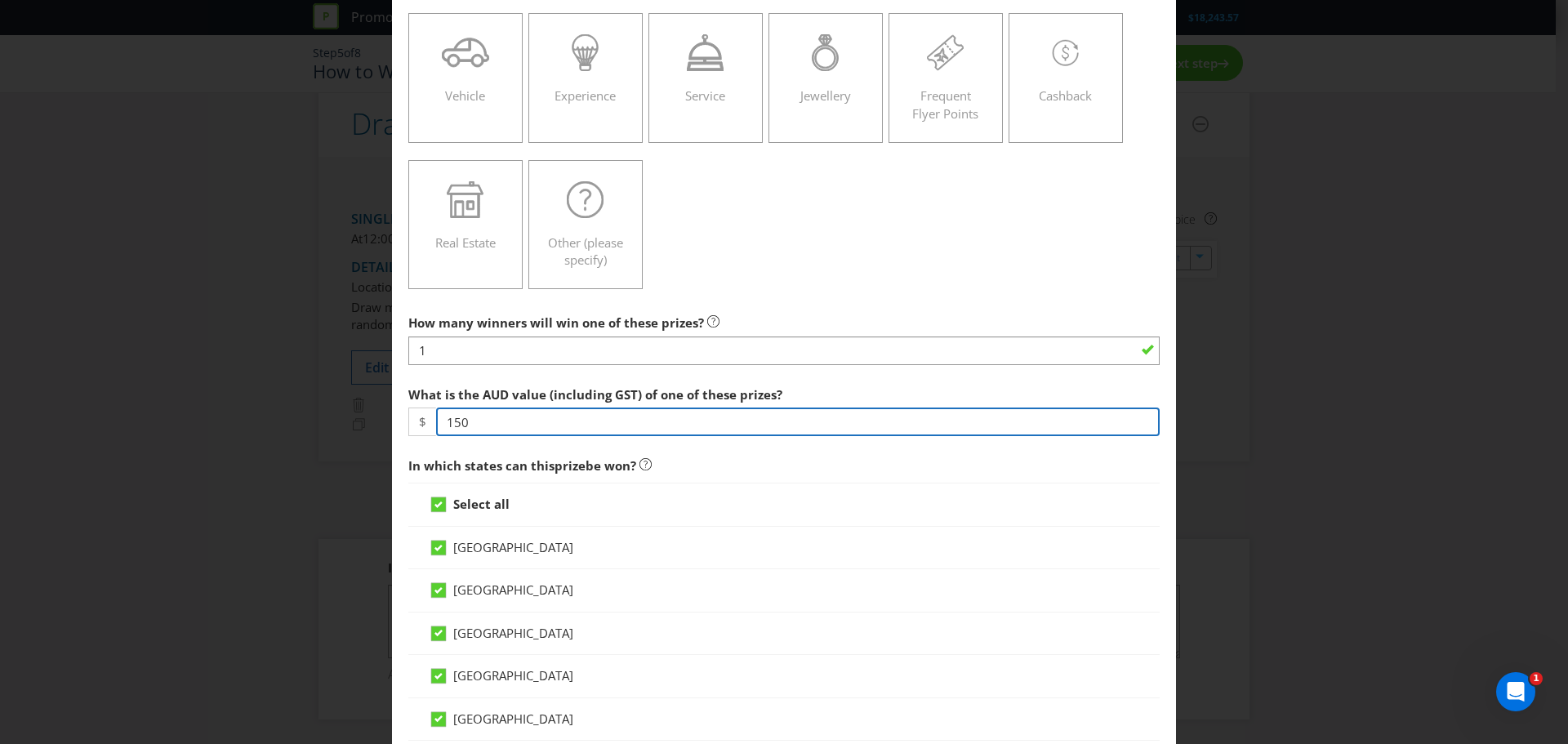
click at [470, 425] on input "150" at bounding box center [797, 421] width 724 height 29
paste input "019.9"
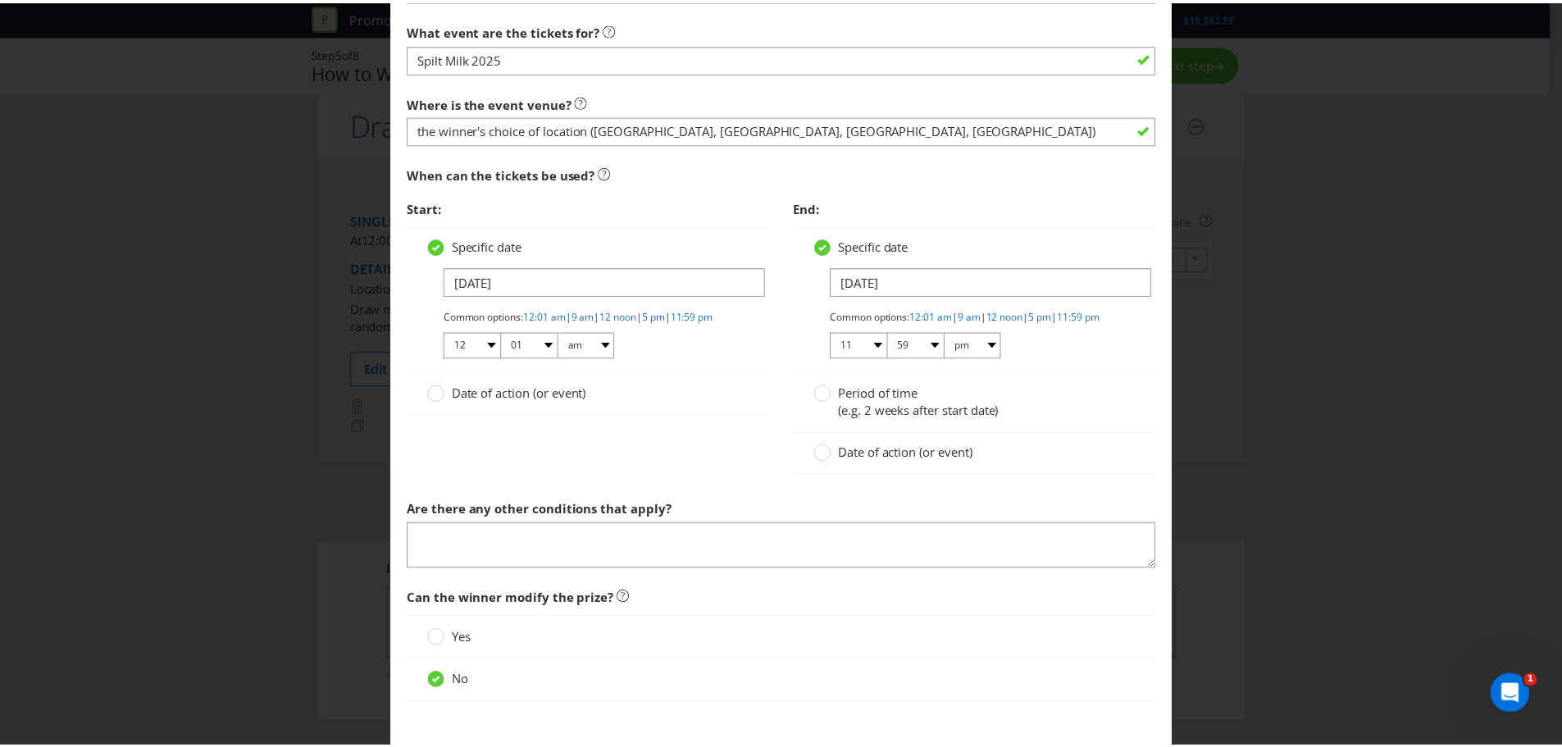
scroll to position [1400, 0]
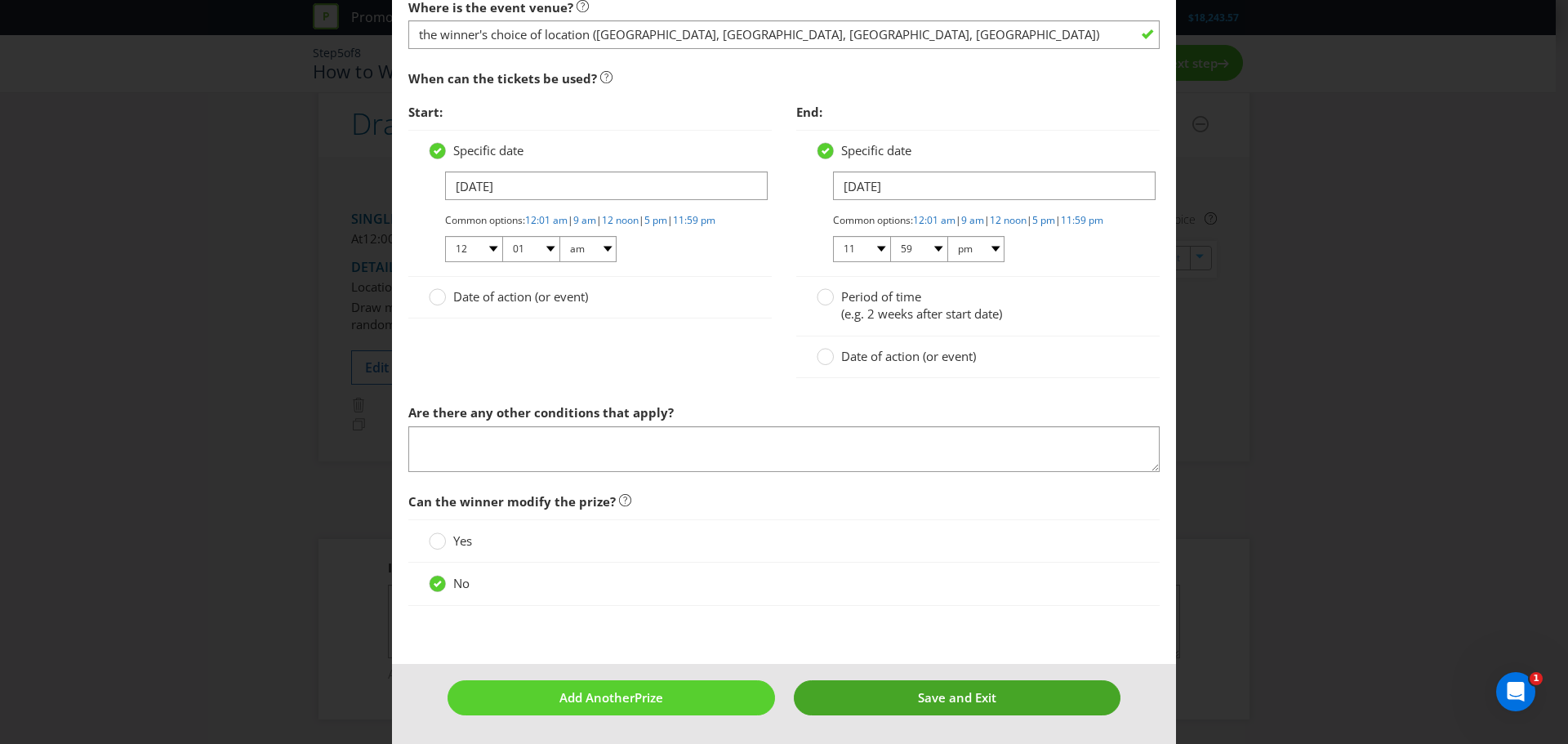
type input "1019.90"
click at [930, 694] on span "Save and Exit" at bounding box center [957, 697] width 79 height 16
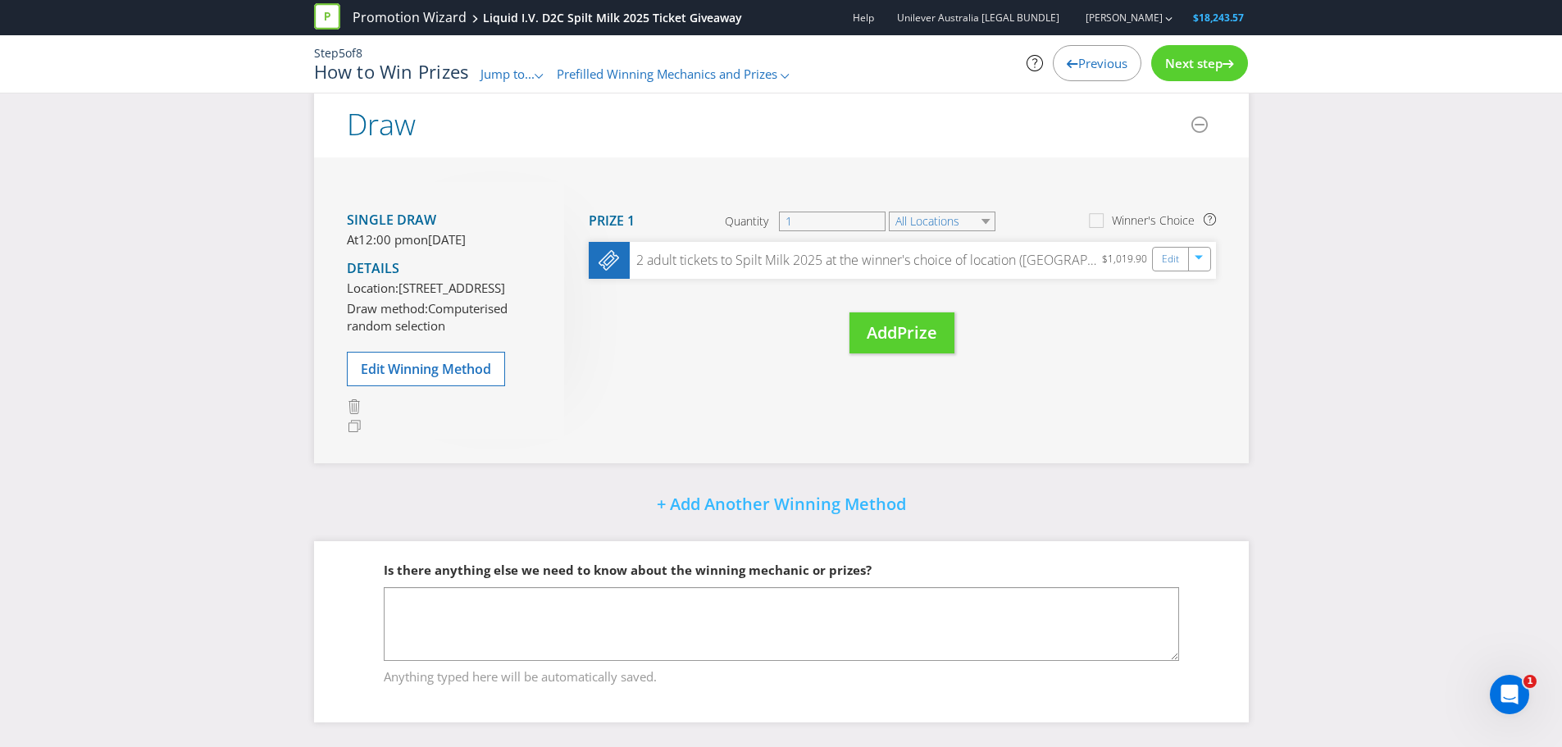
click at [1197, 55] on span "Next step" at bounding box center [1193, 63] width 57 height 16
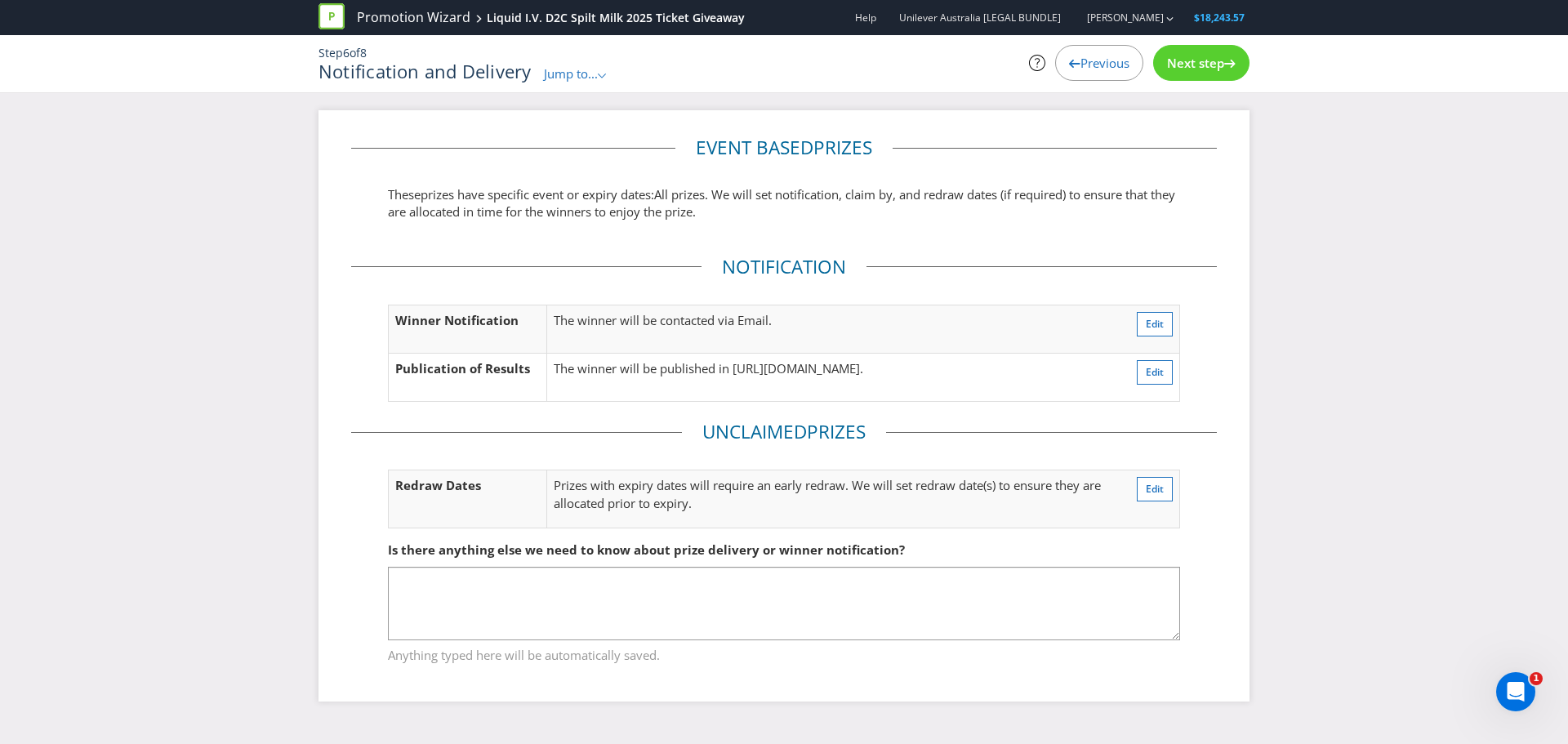
click at [1193, 62] on span "Next step" at bounding box center [1195, 63] width 57 height 16
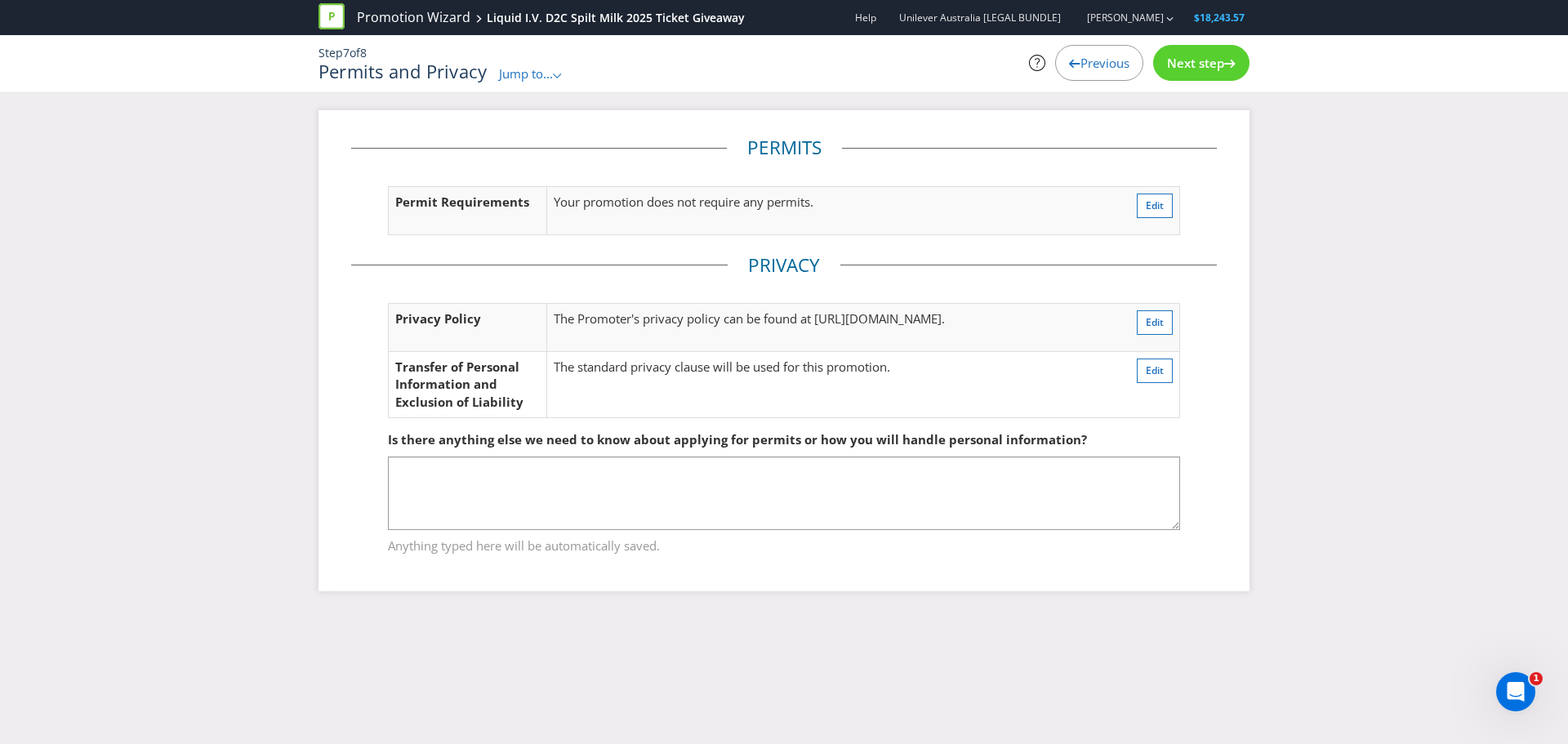
click at [1200, 63] on span "Next step" at bounding box center [1195, 63] width 57 height 16
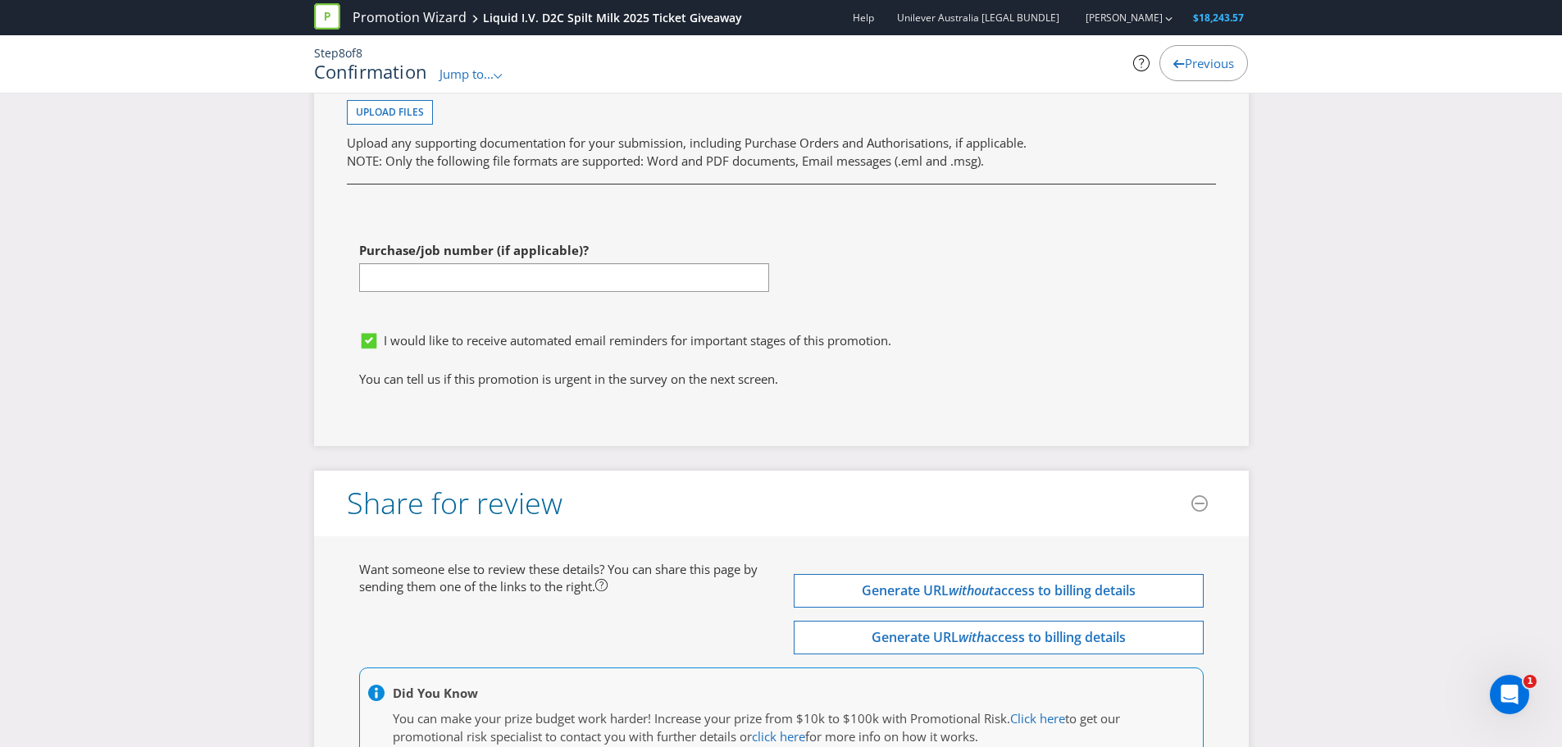
scroll to position [4650, 0]
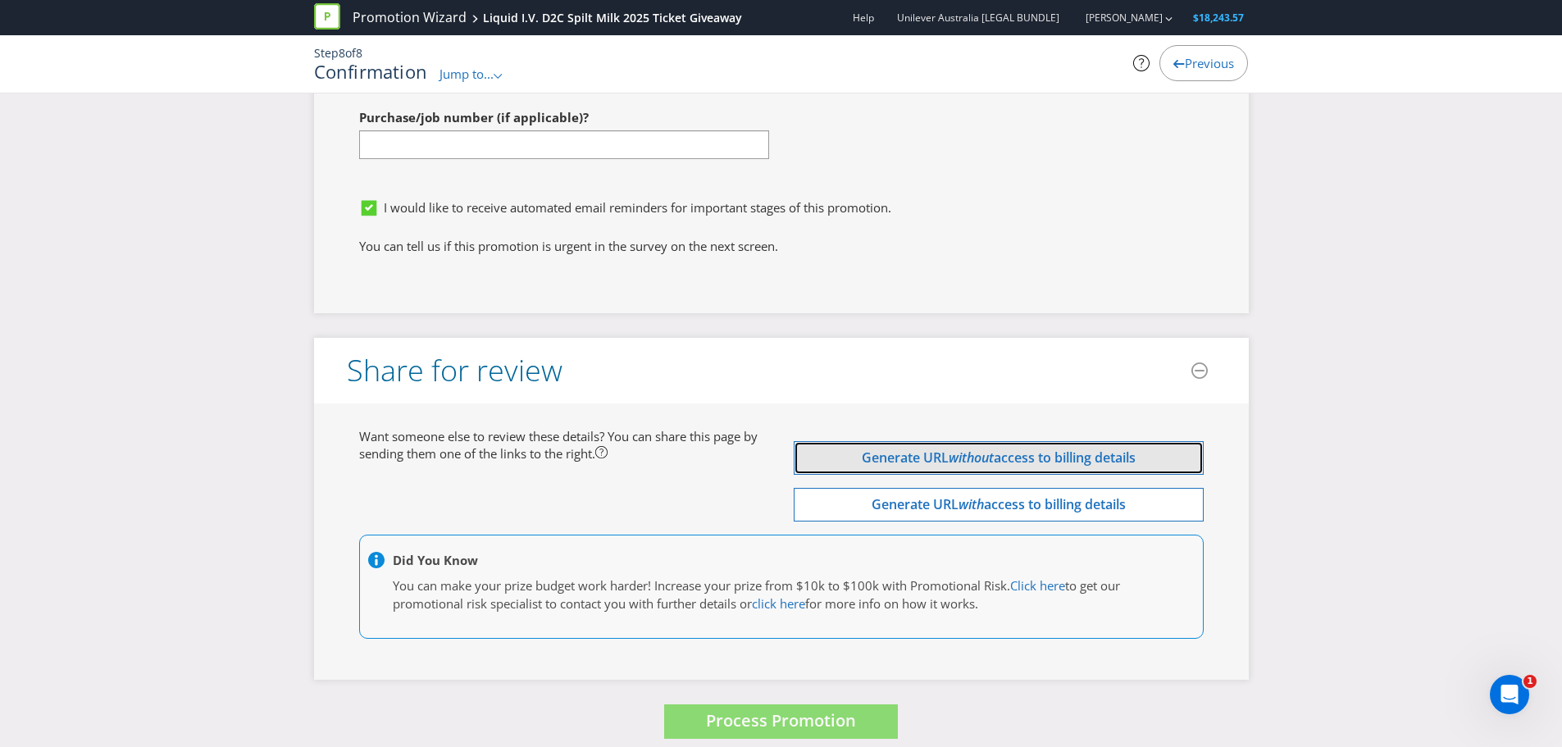
click at [898, 449] on span "Generate URL" at bounding box center [905, 458] width 87 height 18
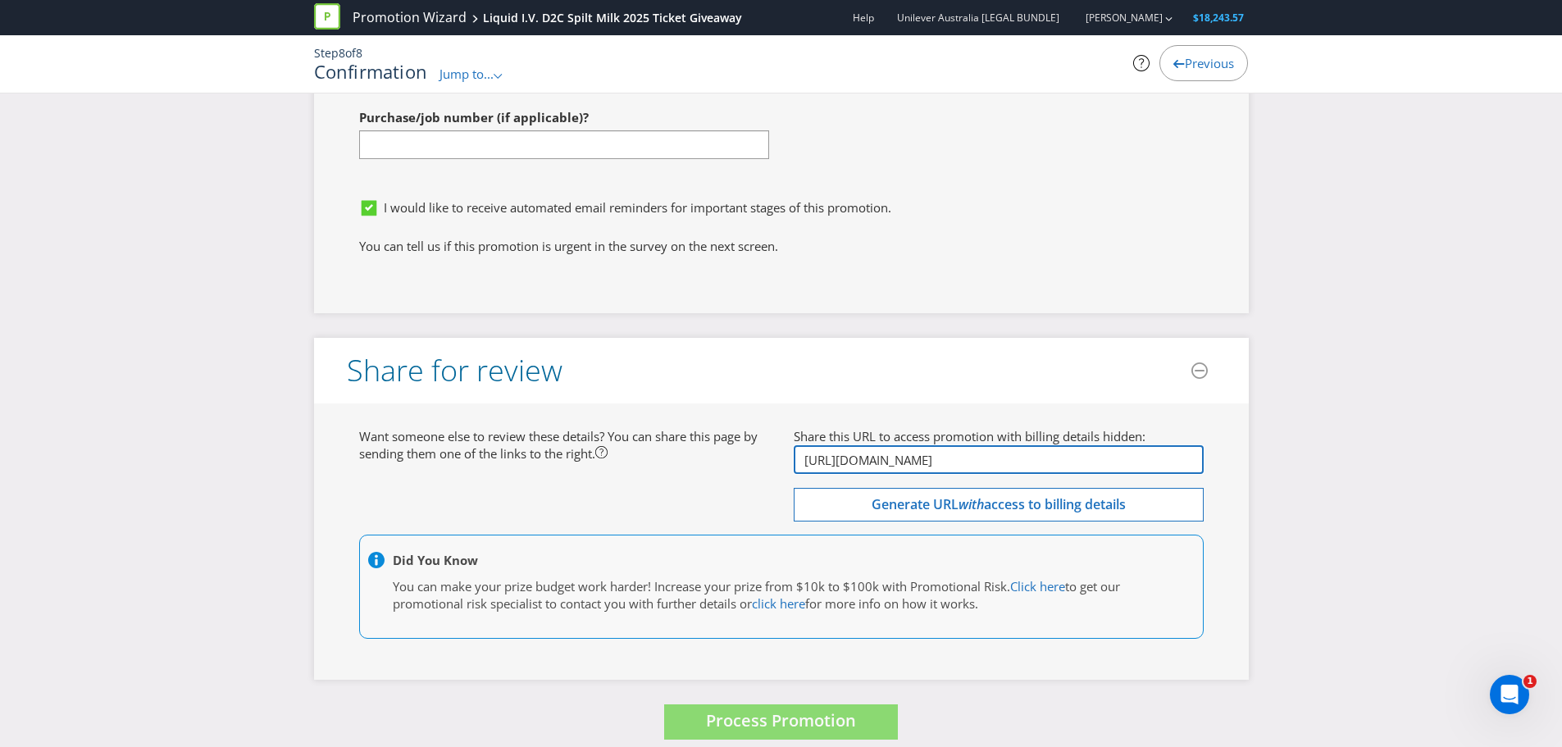
click at [891, 451] on input "[URL][DOMAIN_NAME]" at bounding box center [999, 459] width 410 height 29
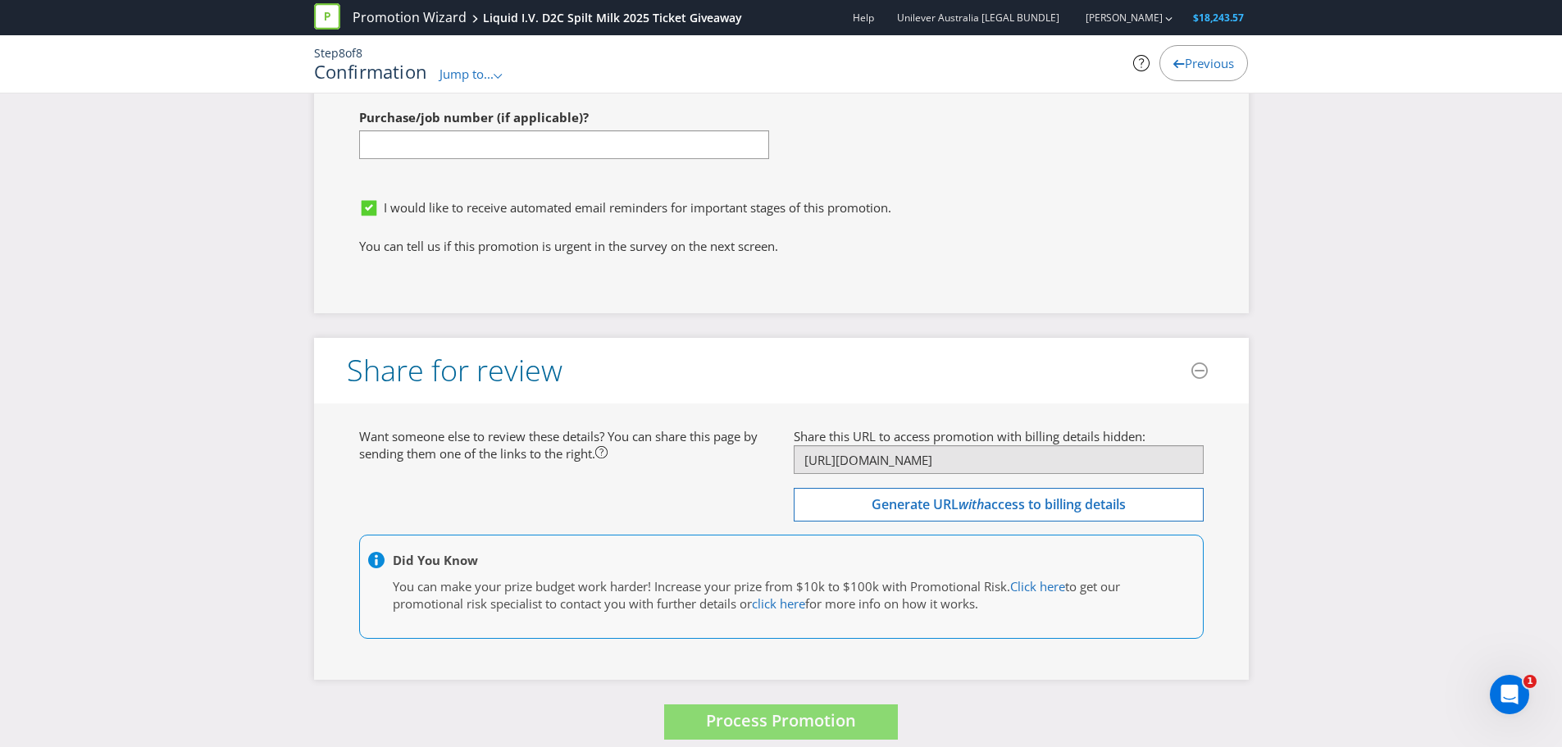
click at [409, 404] on div "Want someone else to review these details? You can share this page by sending t…" at bounding box center [781, 542] width 935 height 277
